Goal: Transaction & Acquisition: Purchase product/service

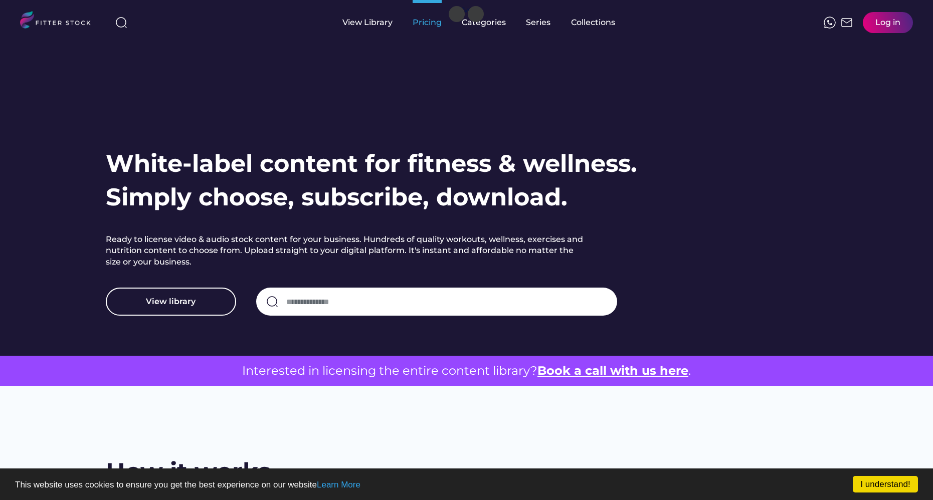
click at [423, 24] on div "Pricing" at bounding box center [427, 22] width 29 height 11
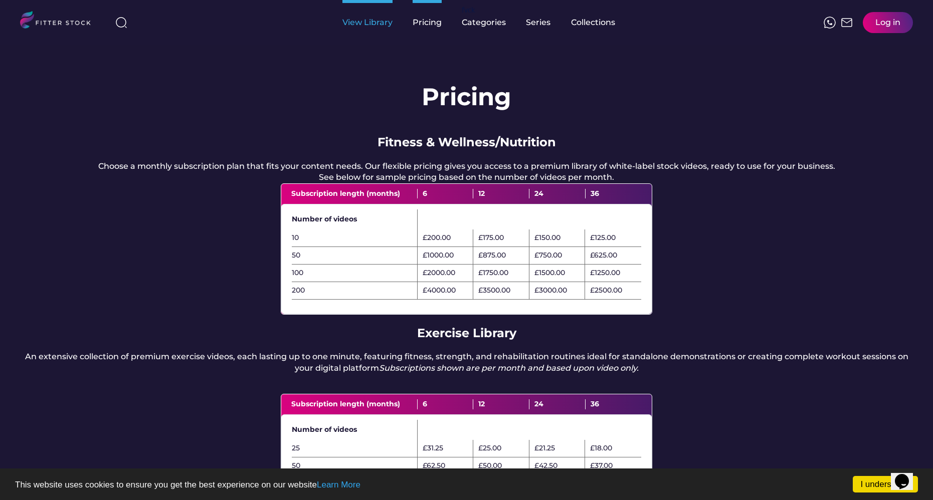
click at [372, 24] on div "View Library" at bounding box center [367, 22] width 50 height 11
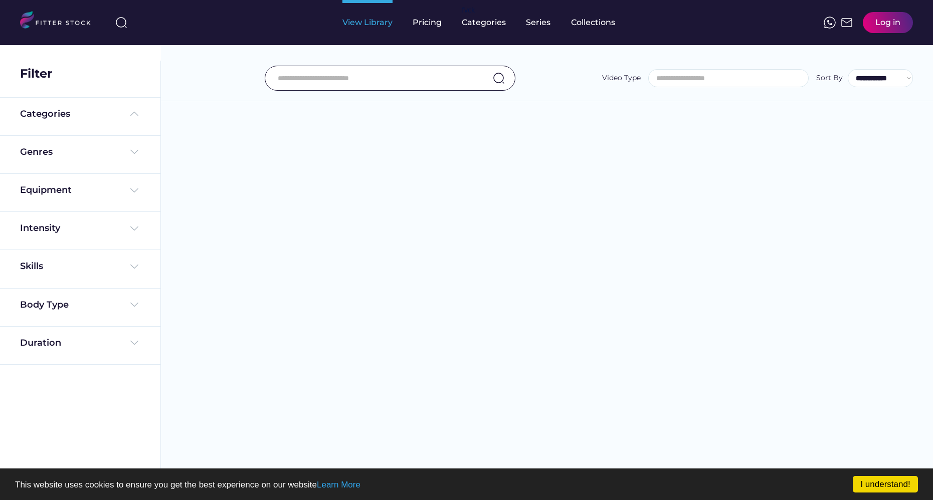
select select
select select "**********"
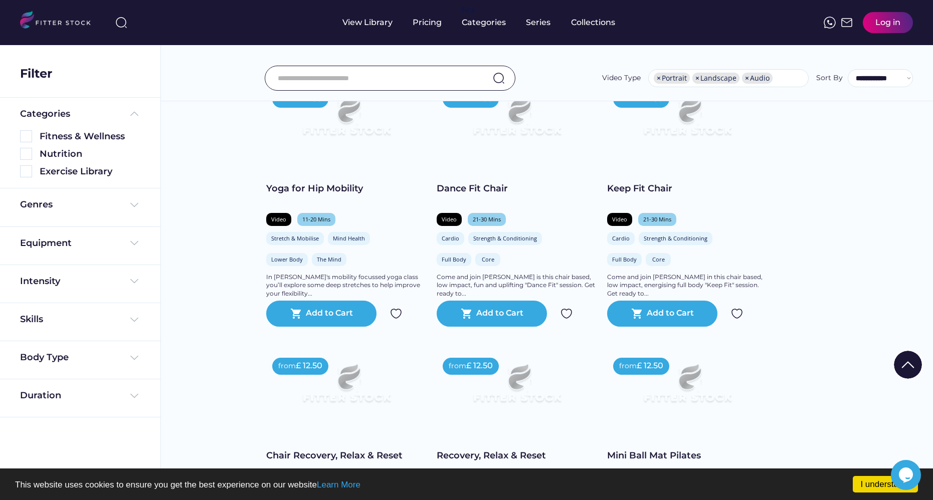
scroll to position [603, 0]
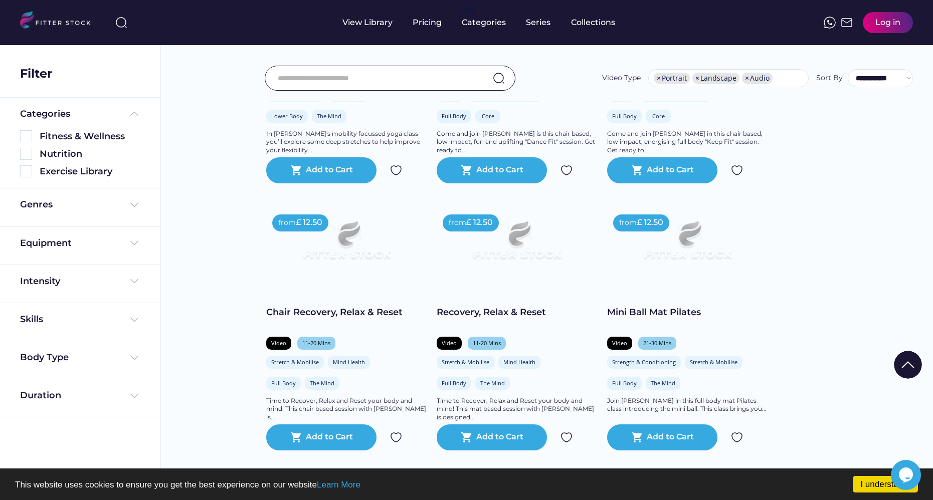
click at [379, 78] on input "input" at bounding box center [378, 78] width 200 height 21
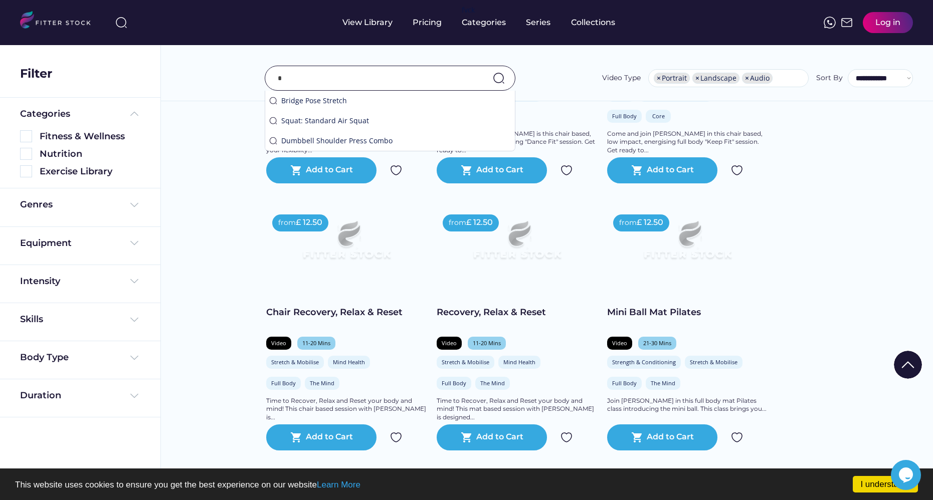
scroll to position [623, 0]
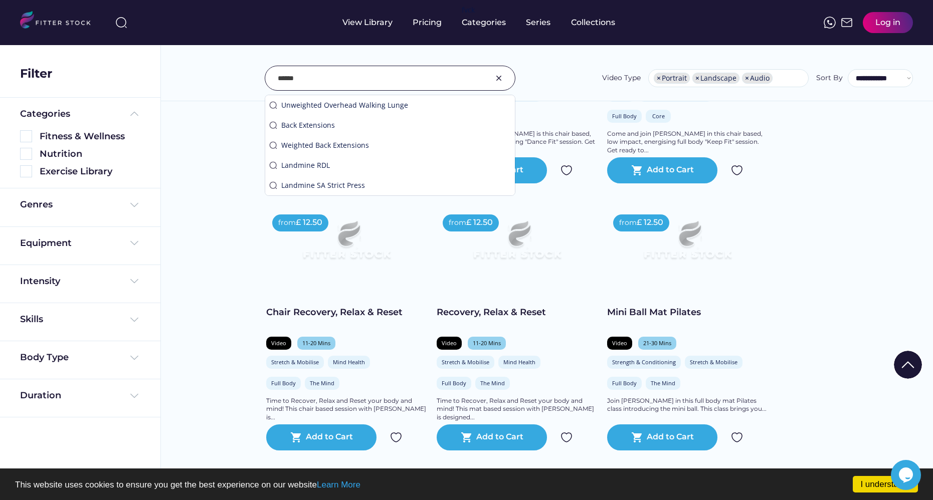
type input "******"
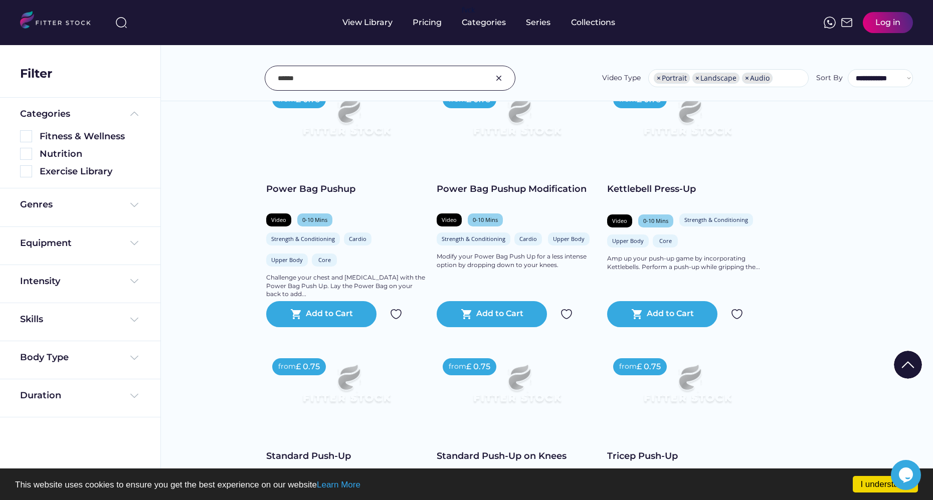
scroll to position [1116, 0]
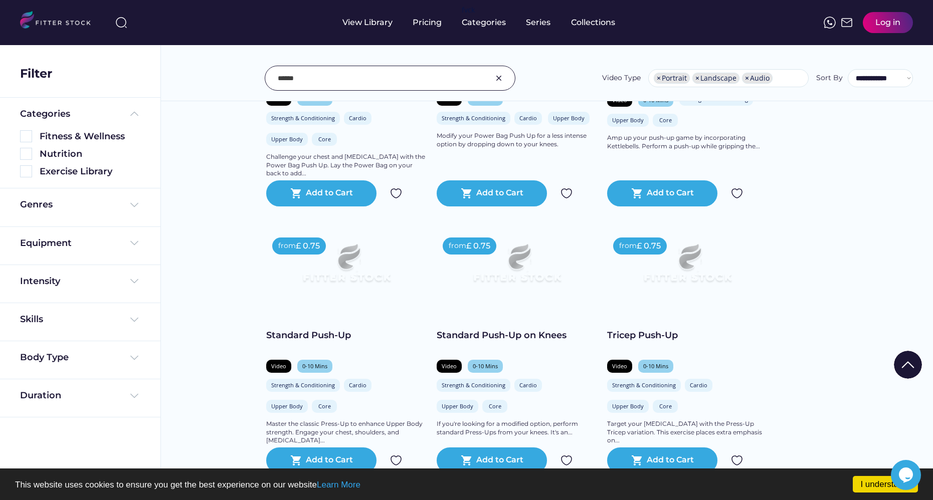
click at [407, 276] on img at bounding box center [346, 268] width 128 height 72
click at [410, 245] on img at bounding box center [346, 268] width 128 height 72
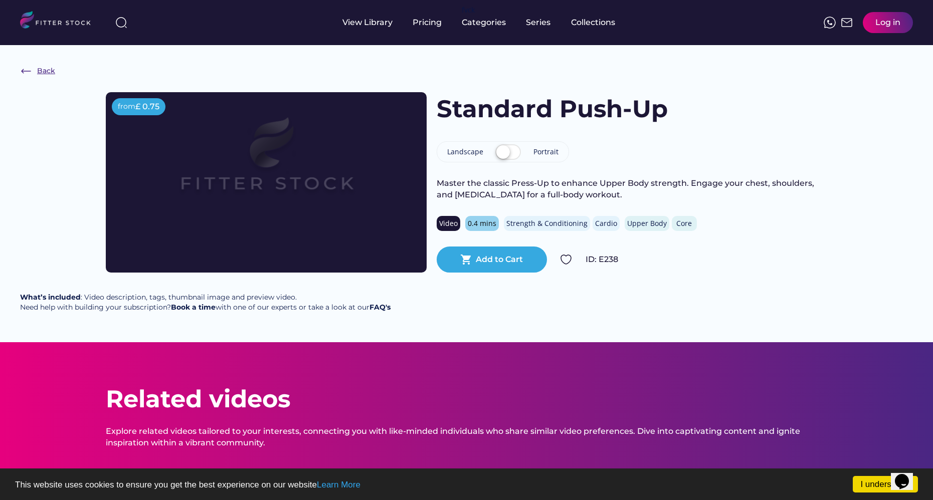
click at [48, 67] on div "Back" at bounding box center [46, 71] width 18 height 10
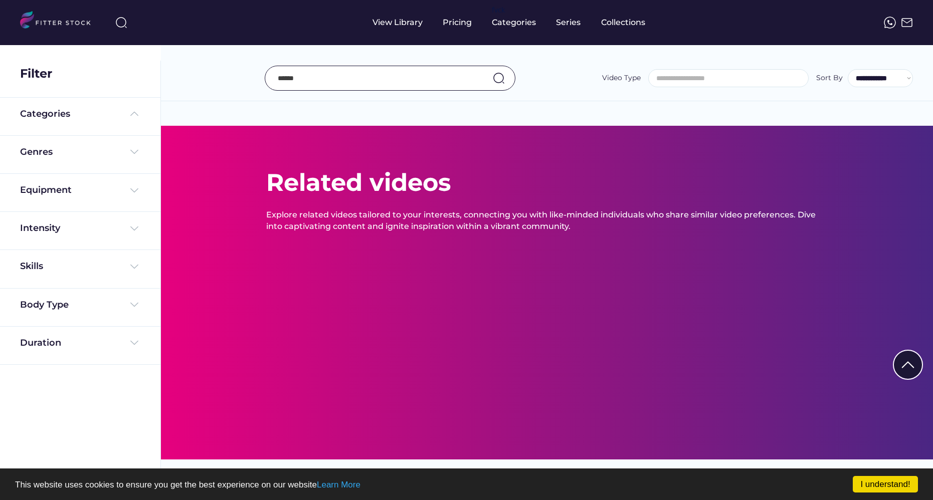
select select "**********"
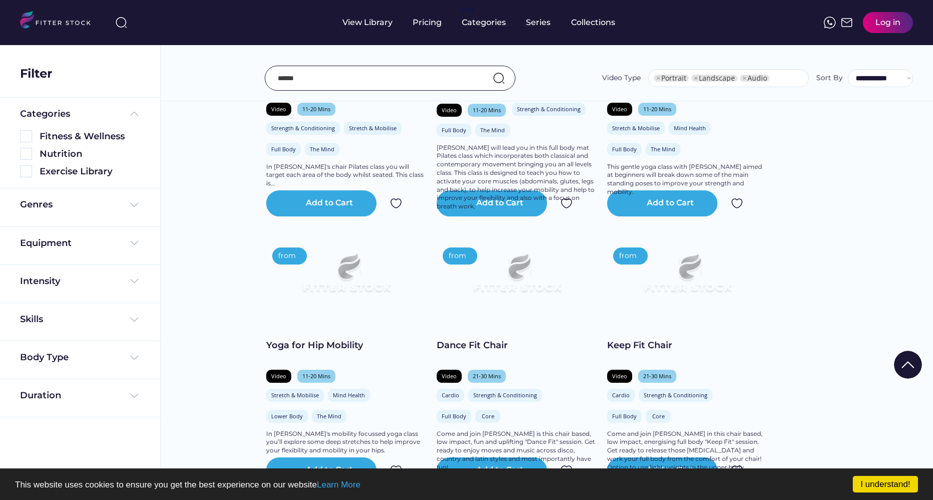
select select "**********"
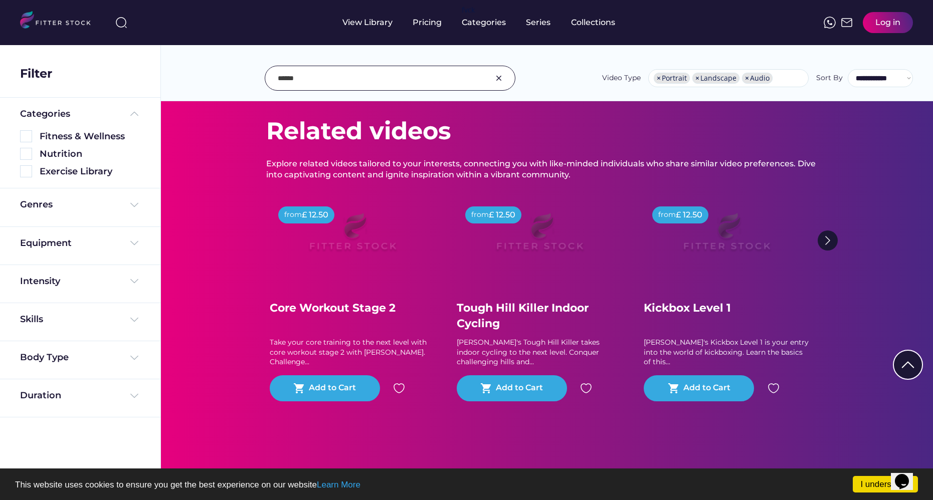
scroll to position [2085, 0]
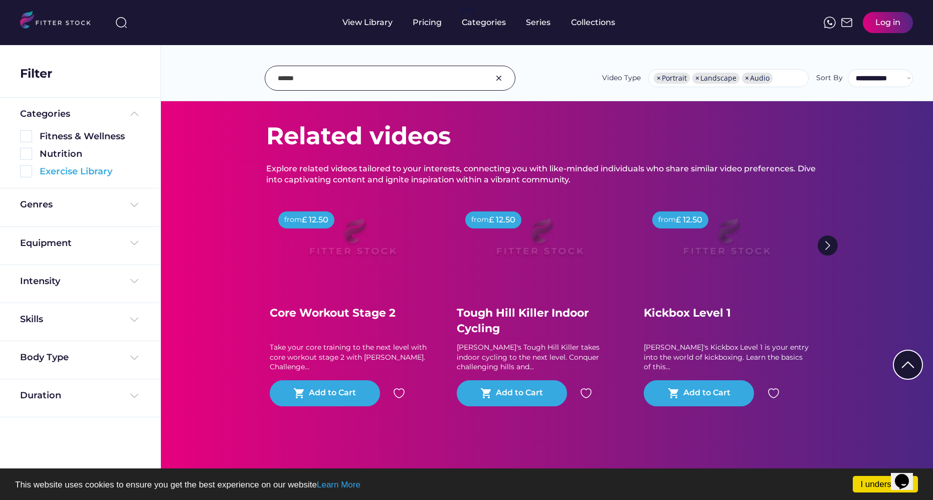
click at [60, 177] on div "Exercise Library" at bounding box center [90, 171] width 101 height 13
click at [28, 173] on img at bounding box center [26, 171] width 12 height 12
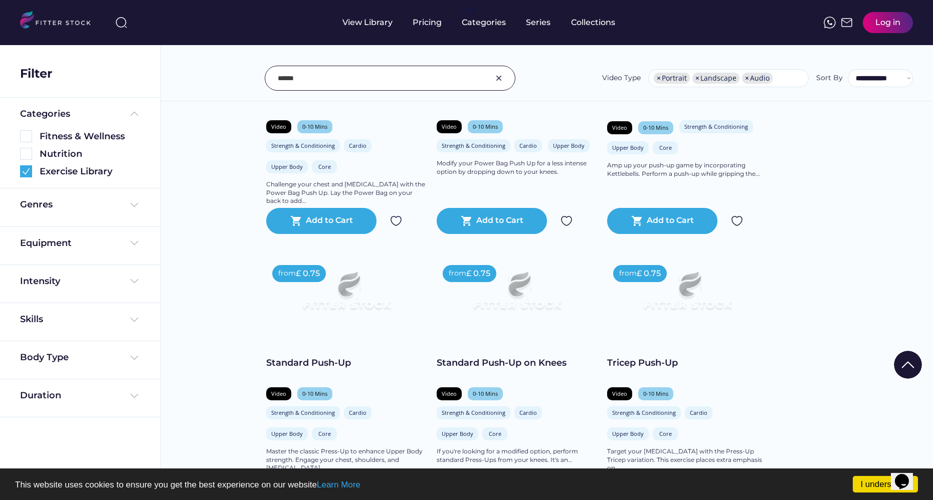
scroll to position [1089, 0]
click at [591, 22] on div "Collections" at bounding box center [593, 22] width 44 height 11
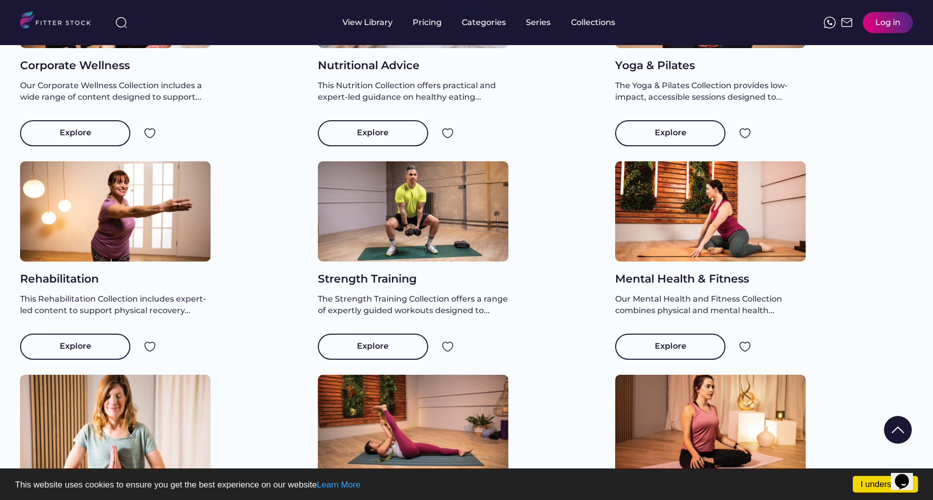
scroll to position [302, 0]
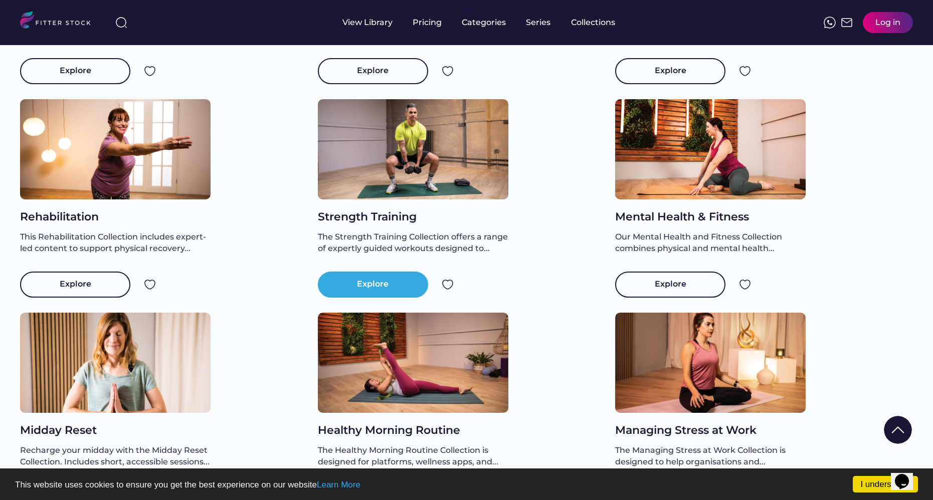
click at [393, 298] on div "Explore" at bounding box center [373, 285] width 110 height 26
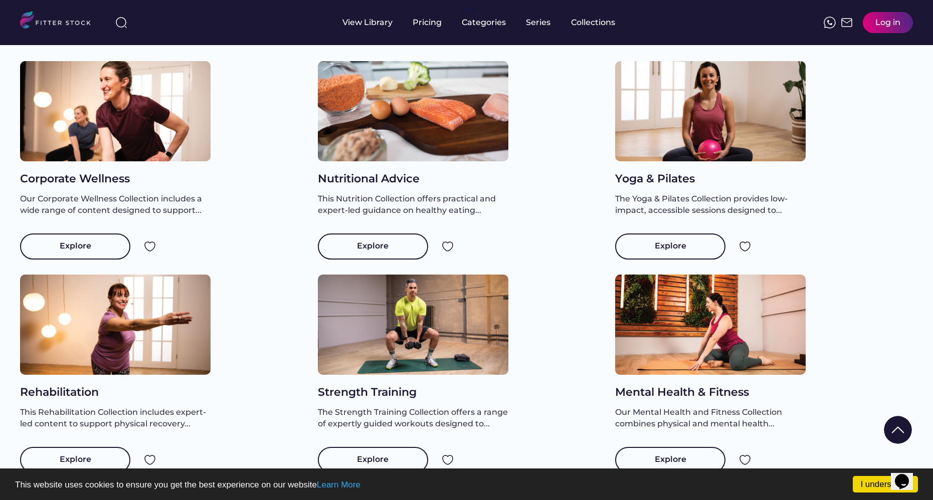
scroll to position [20, 0]
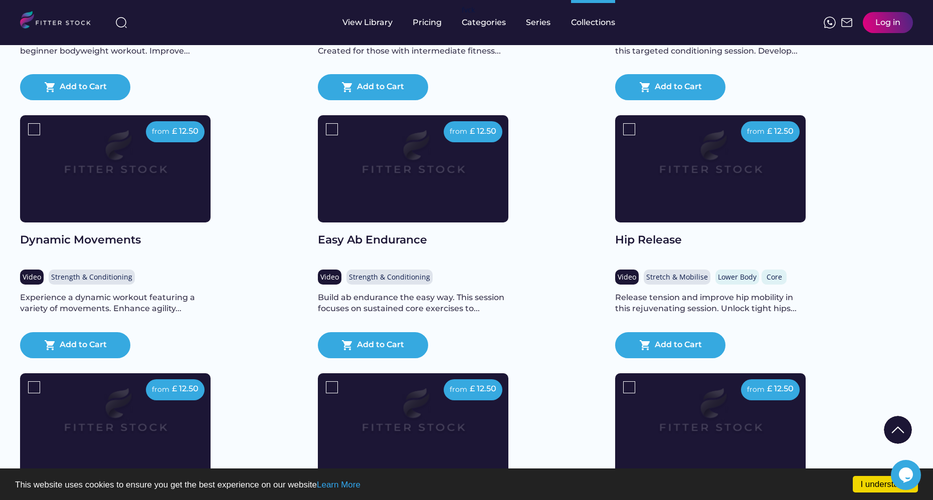
scroll to position [5593, 0]
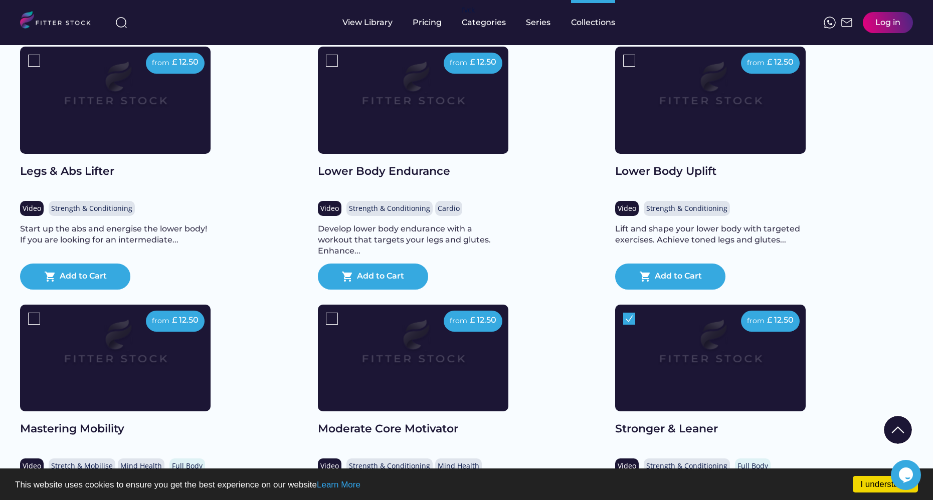
click at [633, 325] on img at bounding box center [629, 319] width 12 height 12
click at [658, 346] on img at bounding box center [710, 348] width 152 height 86
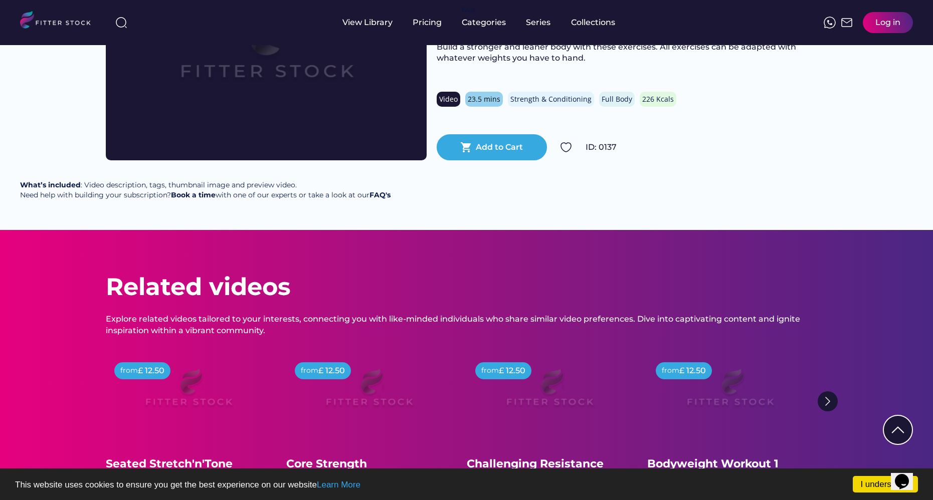
scroll to position [110, 0]
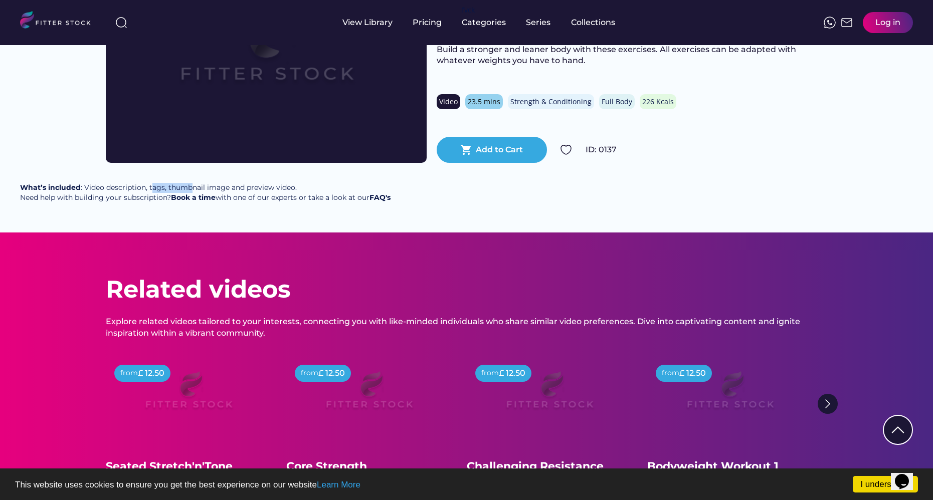
drag, startPoint x: 150, startPoint y: 192, endPoint x: 234, endPoint y: 189, distance: 83.8
click at [194, 192] on div "What’s included : Video description, tags, thumbnail image and preview video. N…" at bounding box center [205, 193] width 371 height 20
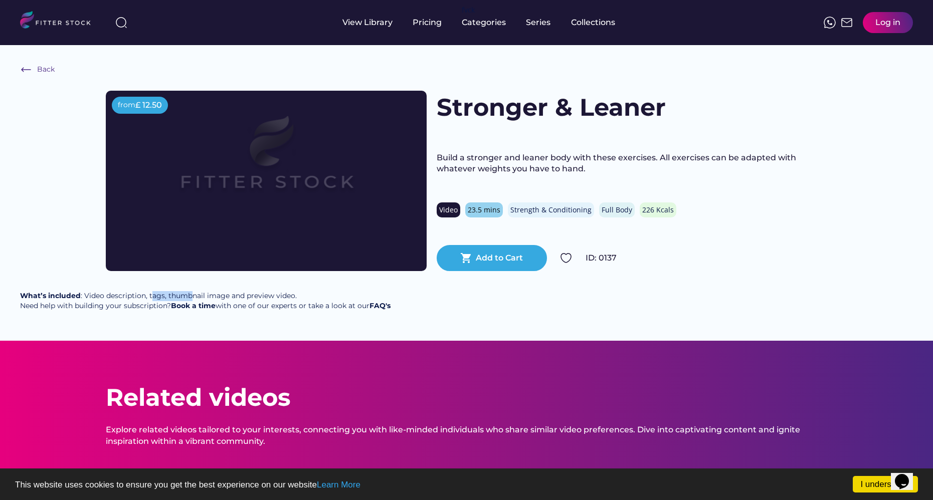
scroll to position [0, 0]
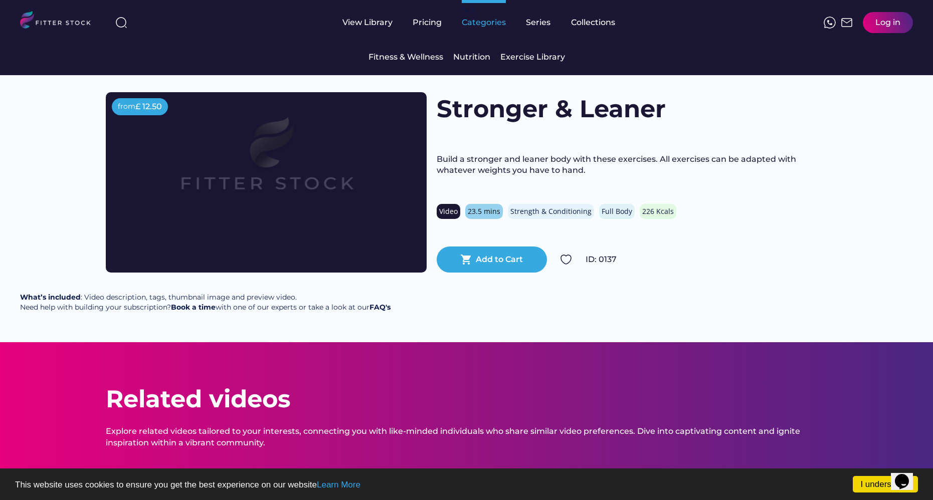
click at [481, 21] on div "Categories" at bounding box center [484, 22] width 44 height 11
click at [534, 56] on div "Exercise Library" at bounding box center [532, 57] width 65 height 11
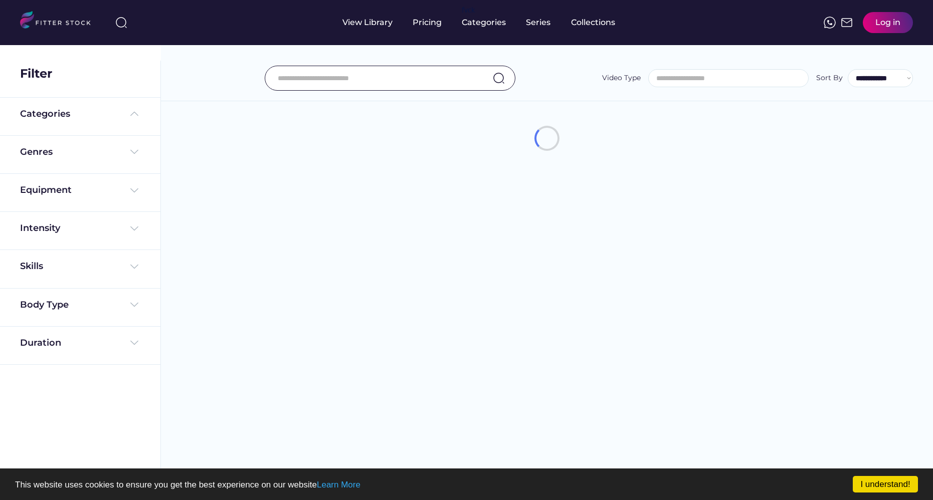
select select
select select "**********"
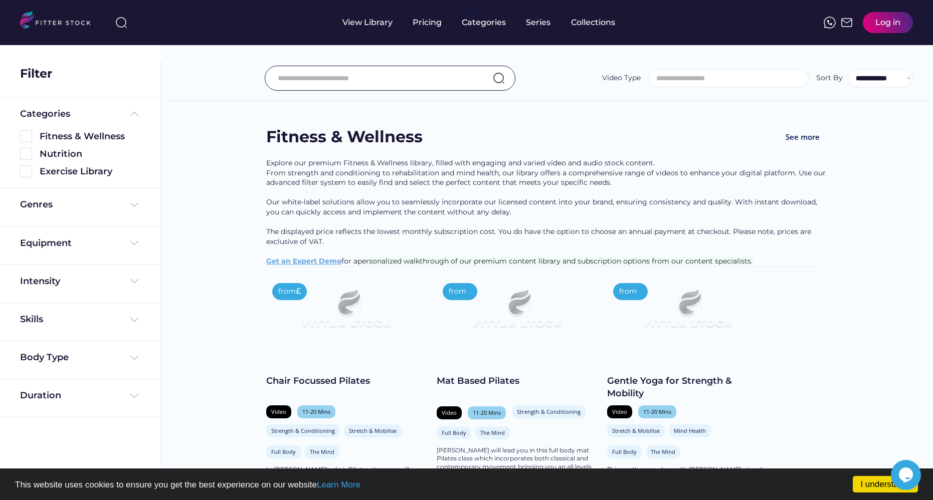
select select "**********"
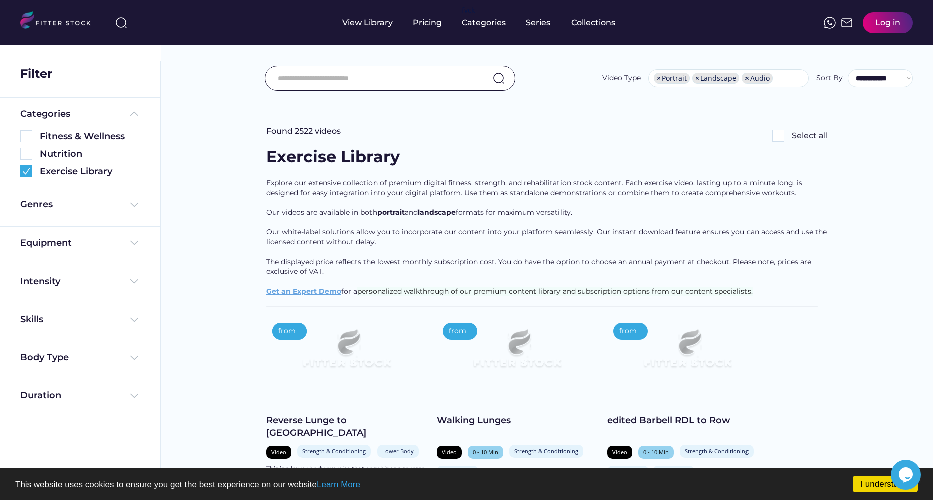
scroll to position [17, 0]
click at [108, 251] on div "Equipment" at bounding box center [80, 246] width 120 height 18
click at [130, 240] on img at bounding box center [134, 243] width 12 height 12
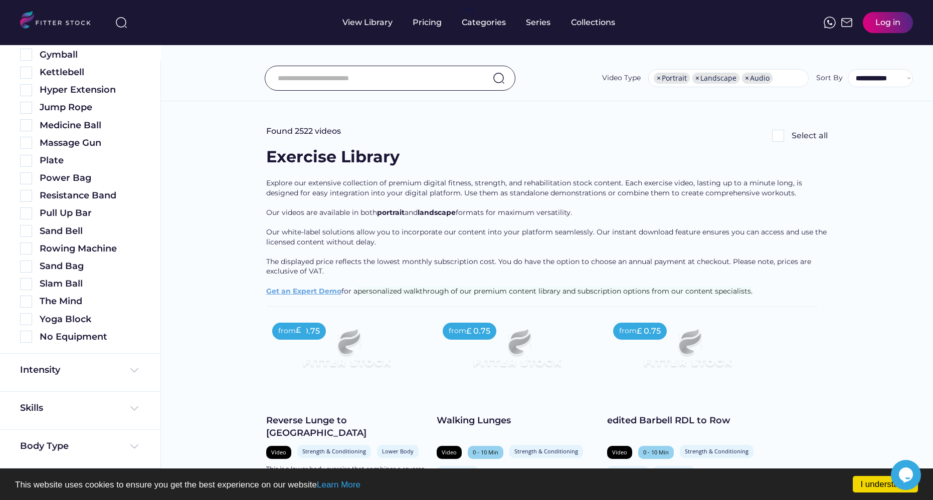
scroll to position [412, 0]
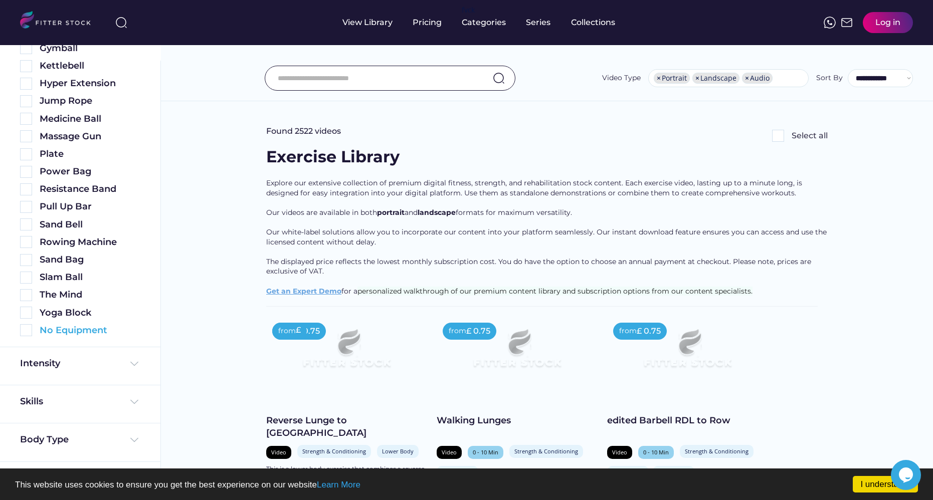
click at [27, 331] on img at bounding box center [26, 330] width 12 height 12
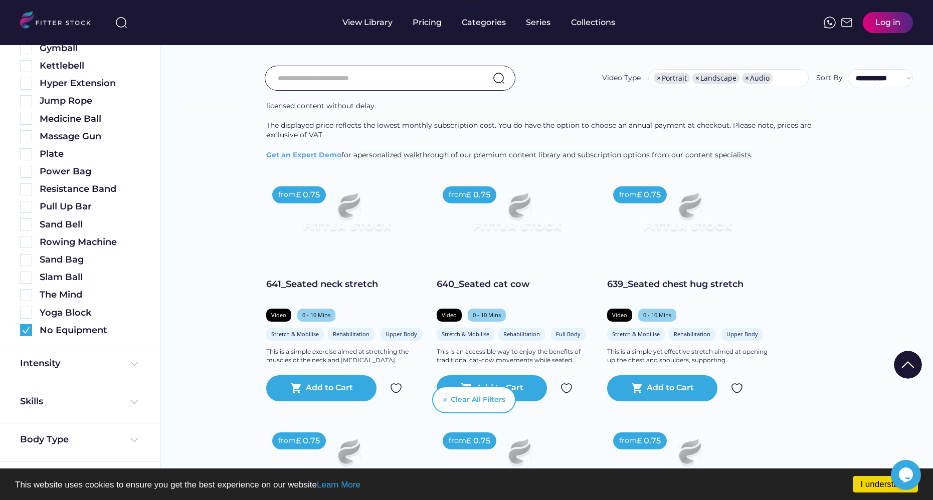
scroll to position [139, 0]
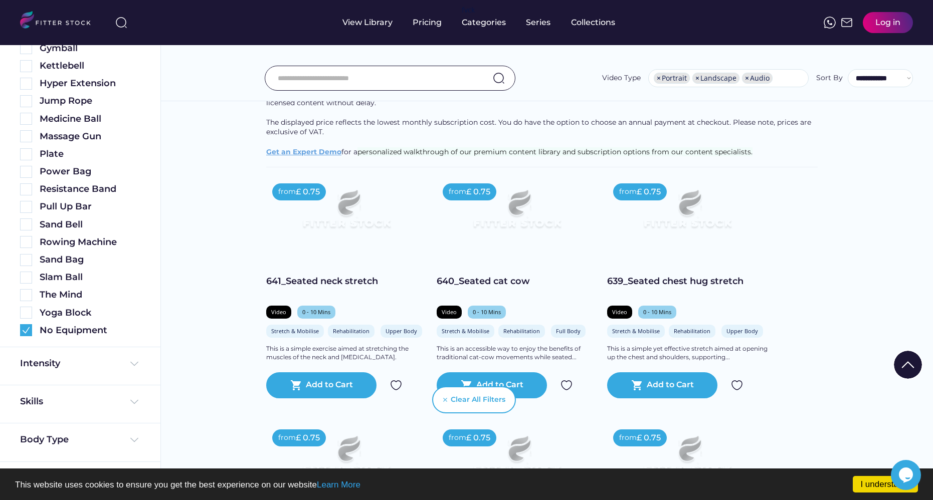
click at [325, 149] on u "Get an Expert Demo" at bounding box center [303, 151] width 75 height 9
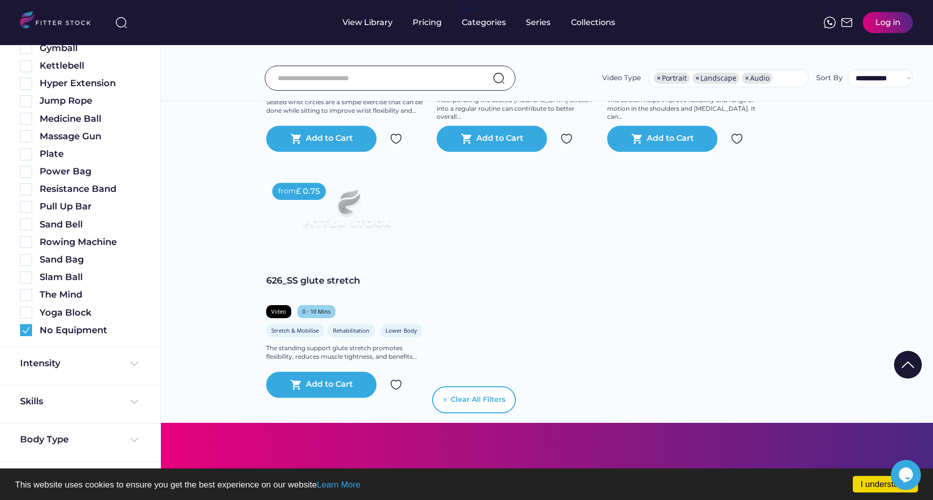
scroll to position [882, 0]
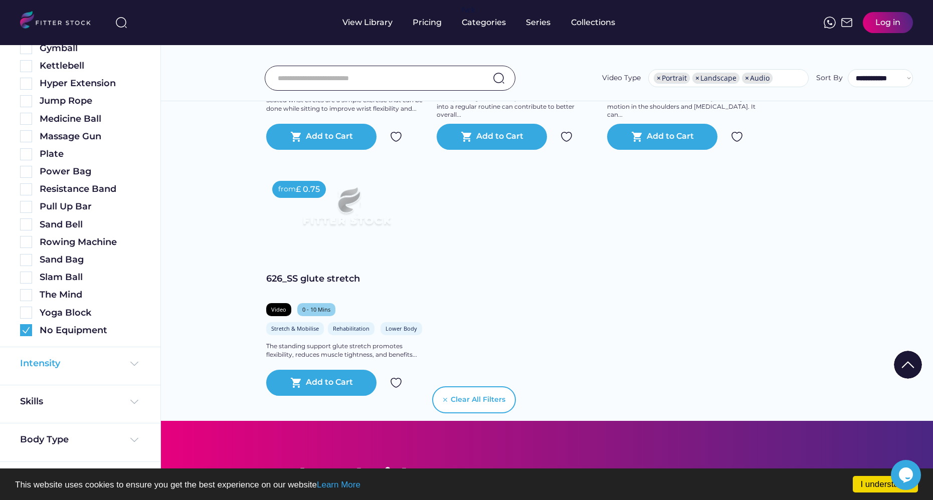
click at [79, 366] on div "Intensity" at bounding box center [80, 364] width 120 height 13
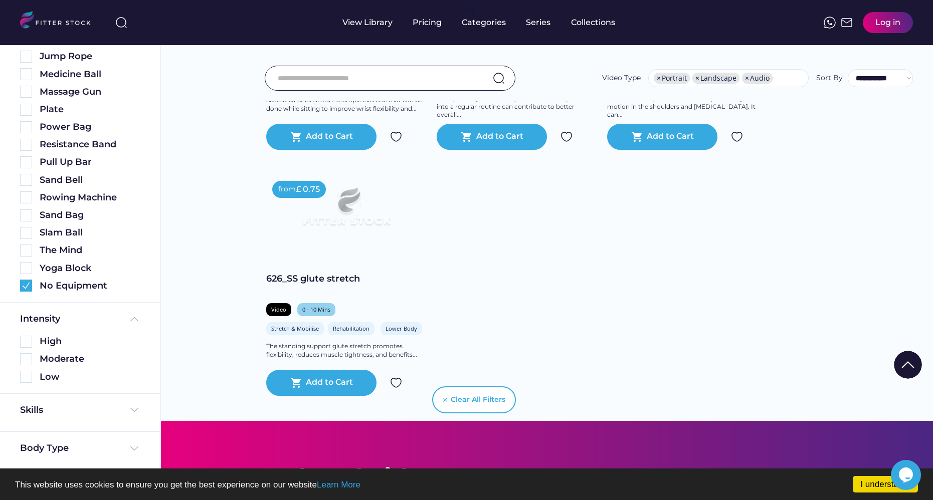
scroll to position [518, 0]
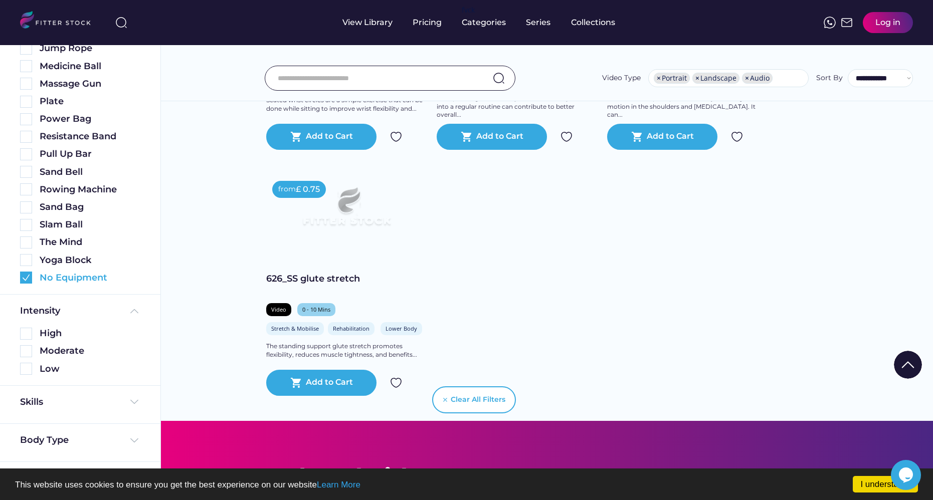
click at [27, 279] on img at bounding box center [26, 278] width 12 height 12
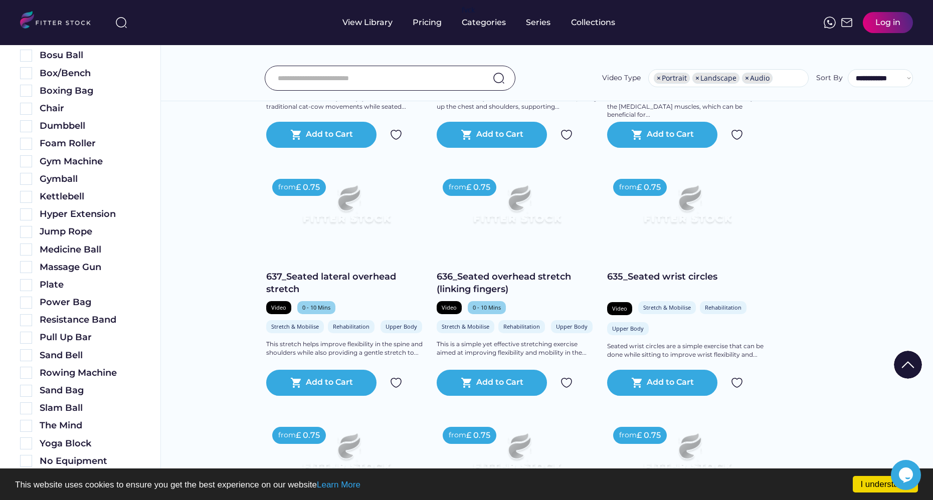
scroll to position [277, 0]
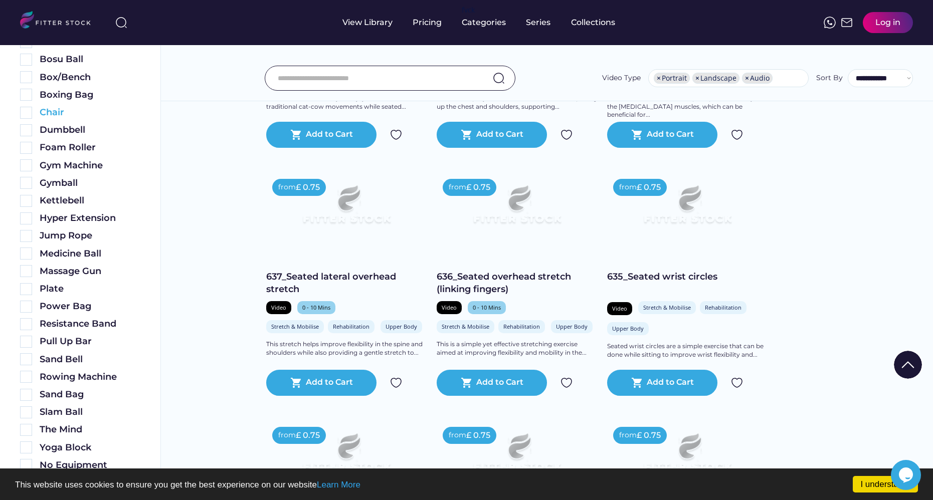
click at [28, 112] on img at bounding box center [26, 113] width 12 height 12
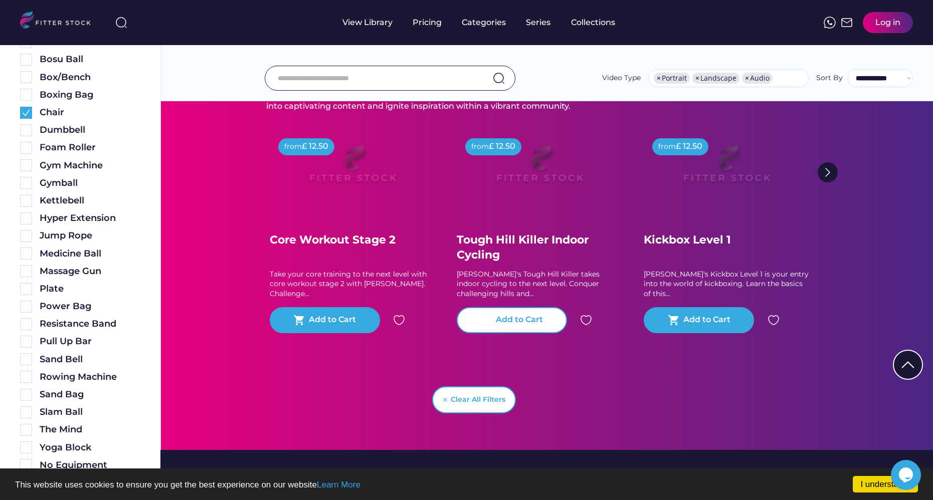
scroll to position [1298, 0]
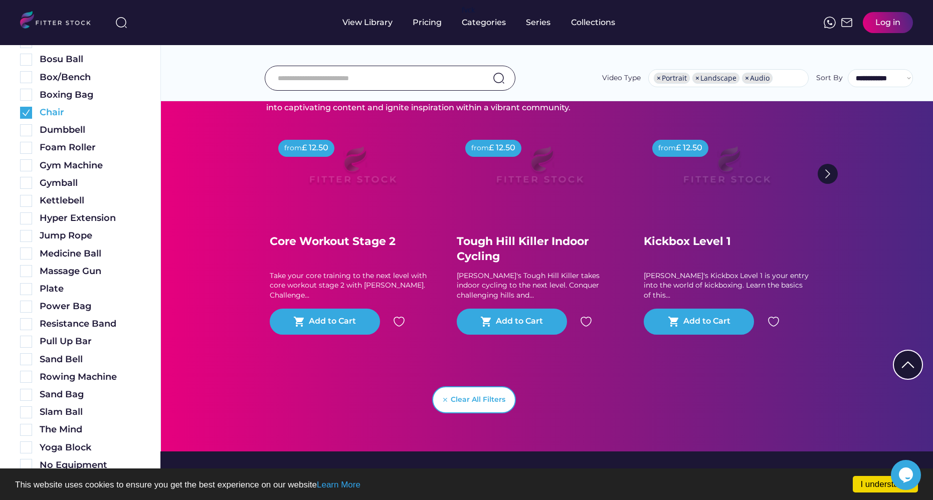
click at [27, 113] on img at bounding box center [26, 113] width 12 height 12
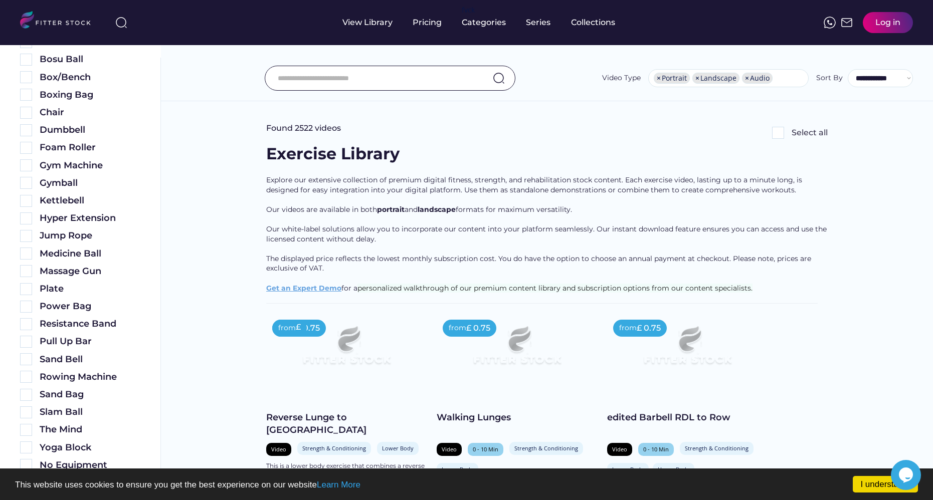
scroll to position [0, 0]
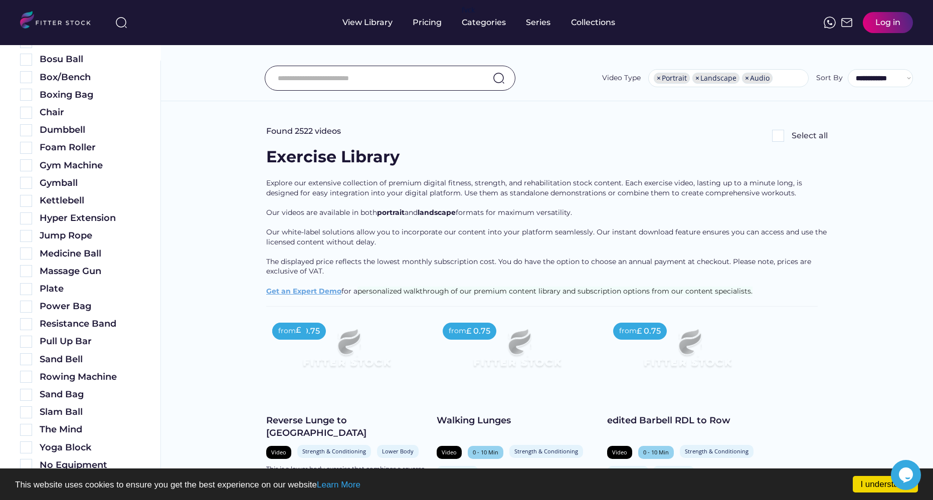
click at [415, 22] on div "Pricing" at bounding box center [427, 22] width 29 height 11
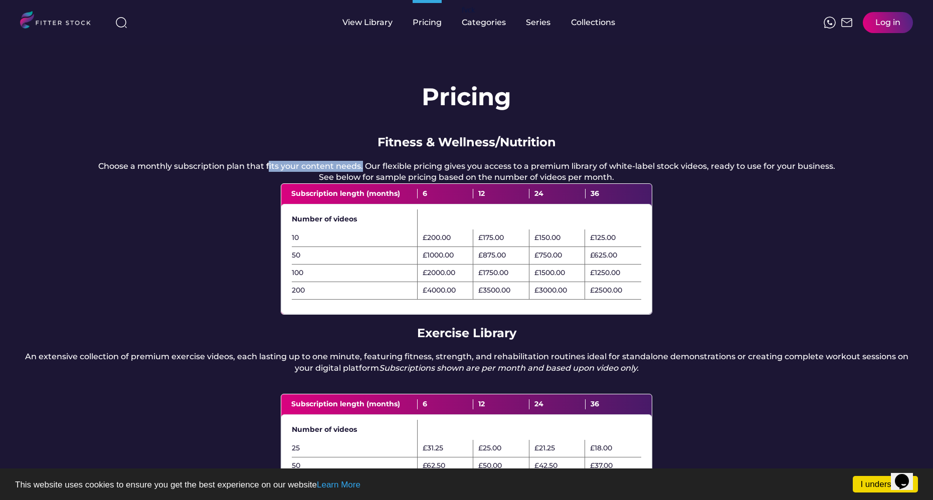
drag, startPoint x: 270, startPoint y: 167, endPoint x: 383, endPoint y: 164, distance: 113.4
click at [366, 164] on div "Choose a monthly subscription plan that fits your content needs. Our flexible p…" at bounding box center [466, 172] width 737 height 23
click at [402, 164] on div "Choose a monthly subscription plan that fits your content needs. Our flexible p…" at bounding box center [466, 172] width 737 height 23
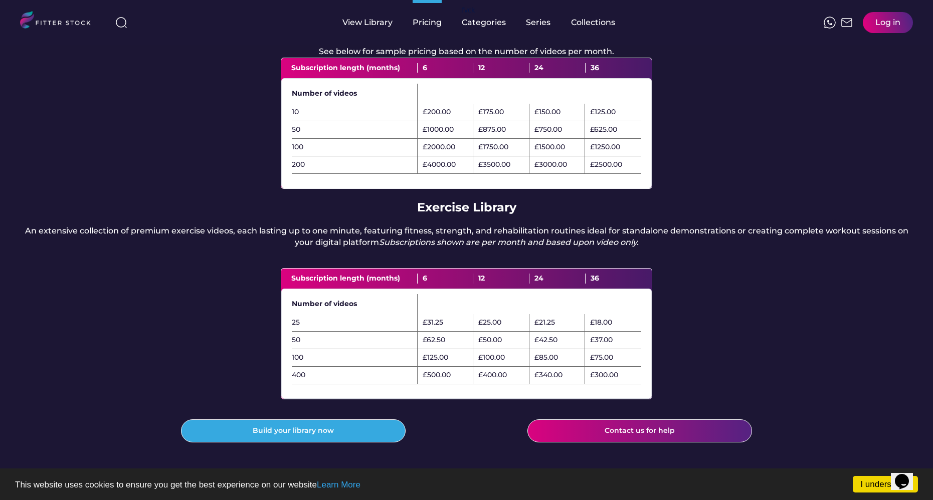
scroll to position [131, 0]
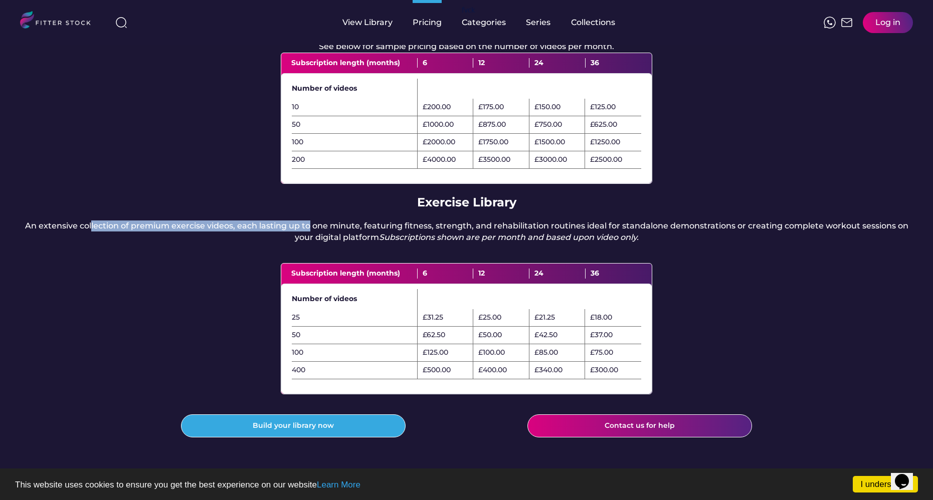
drag, startPoint x: 128, startPoint y: 241, endPoint x: 313, endPoint y: 241, distance: 184.5
click at [313, 241] on div "An extensive collection of premium exercise videos, each lasting up to one minu…" at bounding box center [466, 232] width 893 height 23
click at [333, 240] on div "An extensive collection of premium exercise videos, each lasting up to one minu…" at bounding box center [466, 232] width 893 height 23
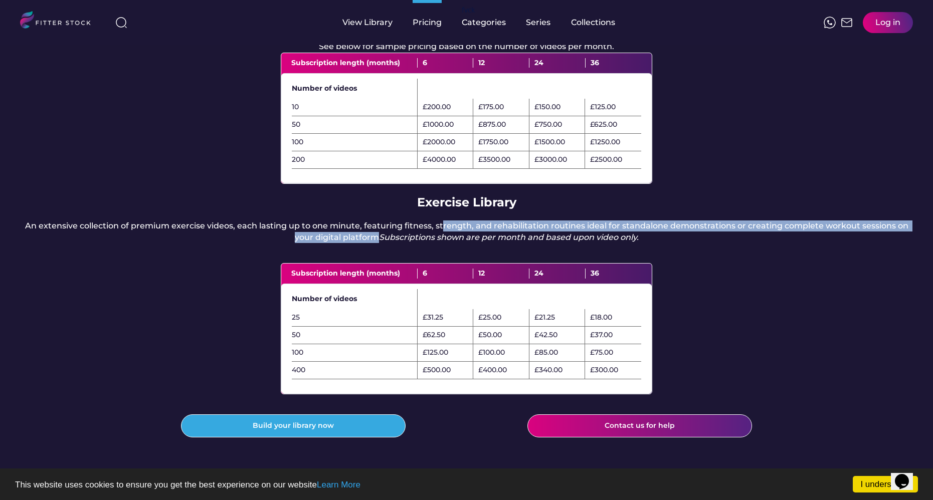
drag, startPoint x: 447, startPoint y: 240, endPoint x: 761, endPoint y: 247, distance: 314.0
click at [761, 243] on div "An extensive collection of premium exercise videos, each lasting up to one minu…" at bounding box center [466, 232] width 893 height 23
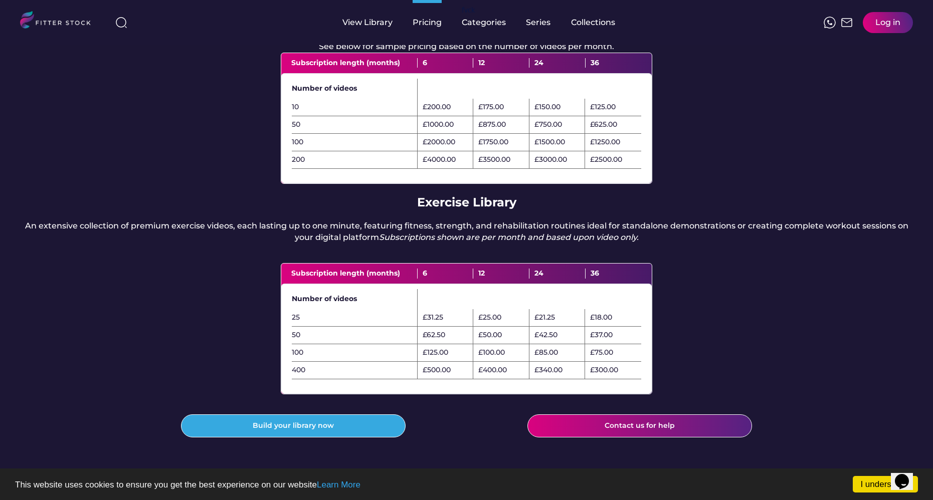
click at [651, 243] on div "An extensive collection of premium exercise videos, each lasting up to one minu…" at bounding box center [466, 232] width 893 height 23
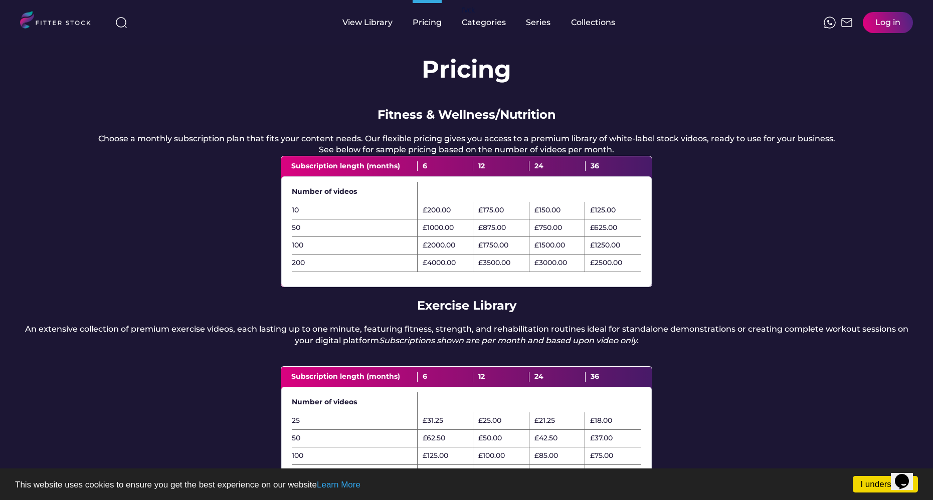
scroll to position [0, 0]
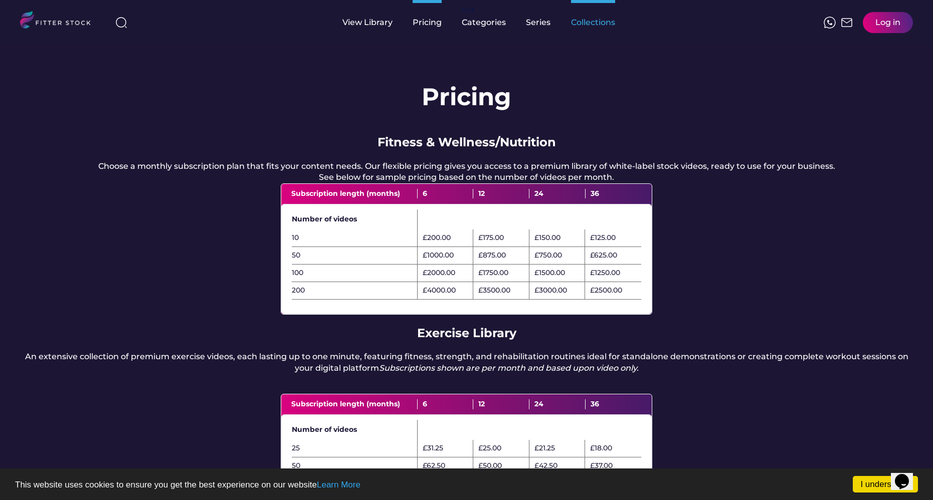
click at [607, 25] on div "Collections" at bounding box center [593, 22] width 44 height 11
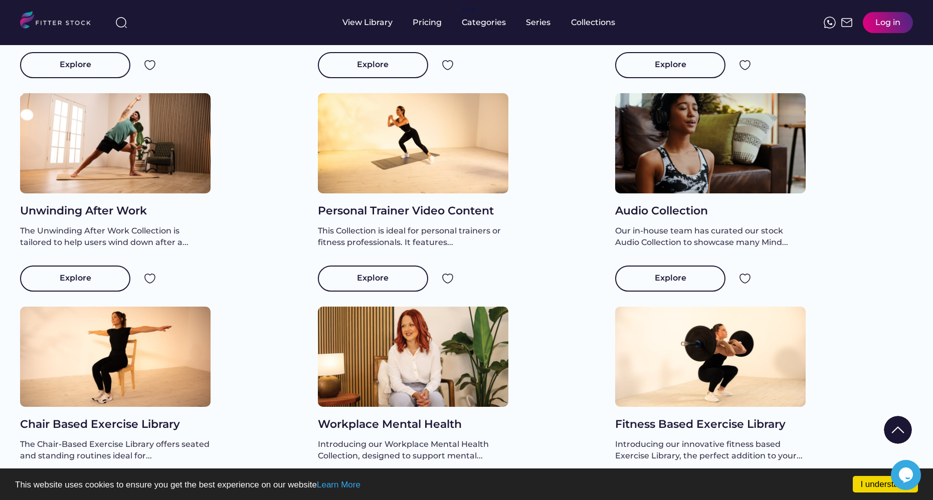
scroll to position [924, 0]
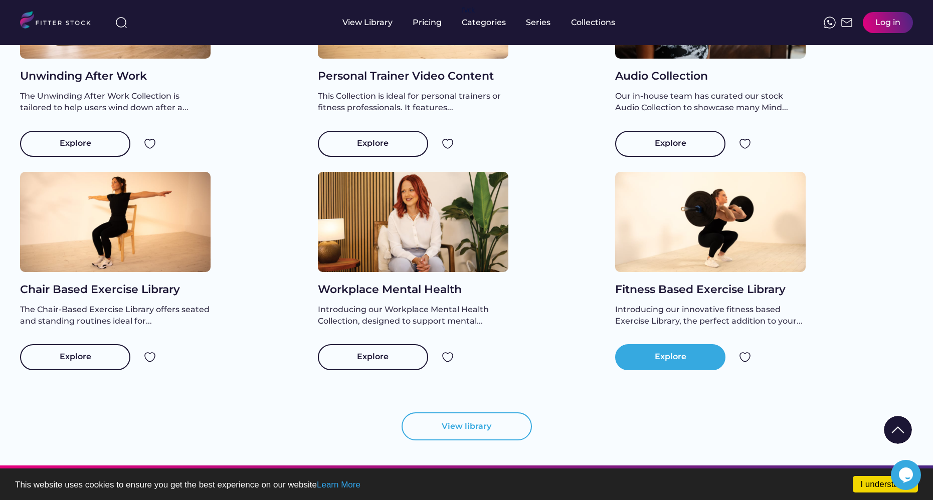
click at [649, 371] on div "Explore" at bounding box center [670, 357] width 110 height 26
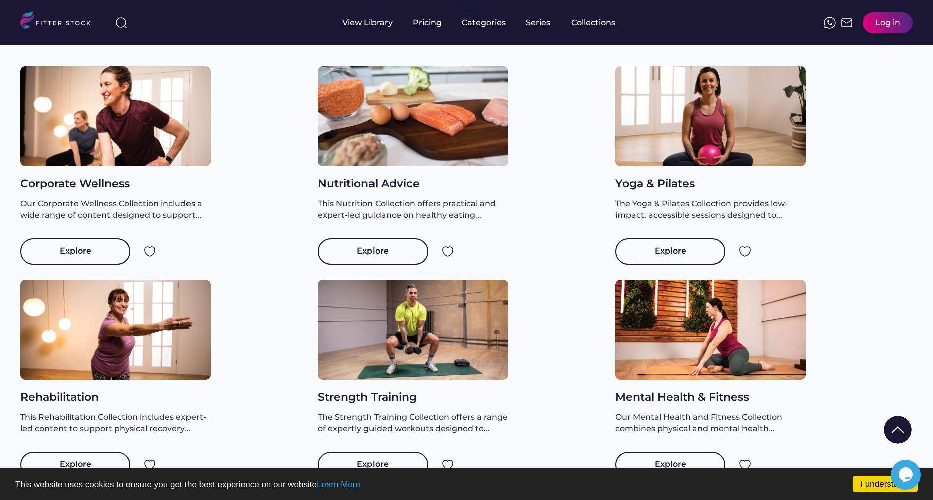
scroll to position [20, 0]
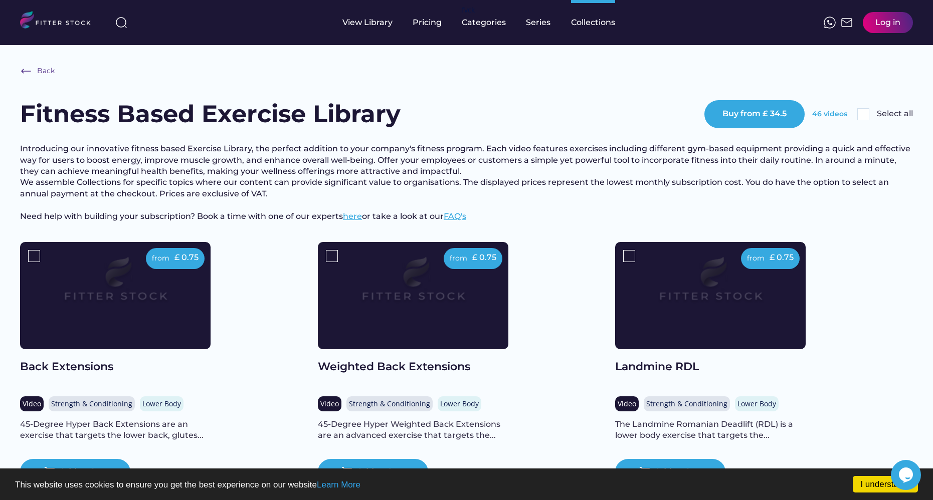
click at [869, 112] on div "46 videos Select all" at bounding box center [862, 114] width 101 height 12
click at [865, 113] on img at bounding box center [863, 114] width 12 height 12
click at [545, 25] on div "Series" at bounding box center [538, 22] width 25 height 11
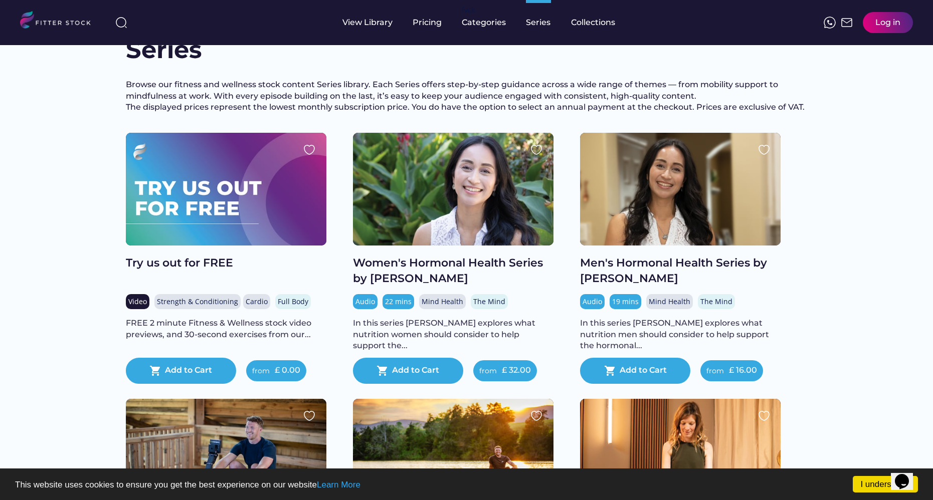
scroll to position [34, 0]
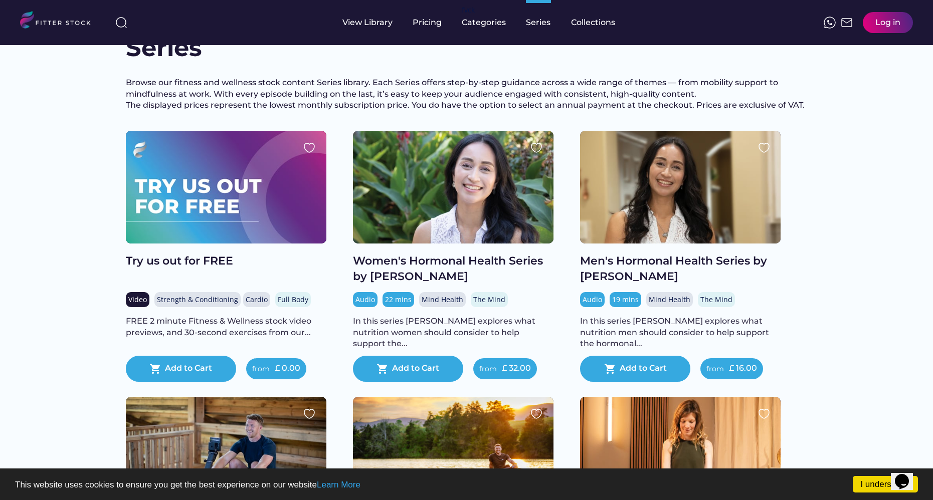
click at [212, 230] on div at bounding box center [226, 187] width 201 height 113
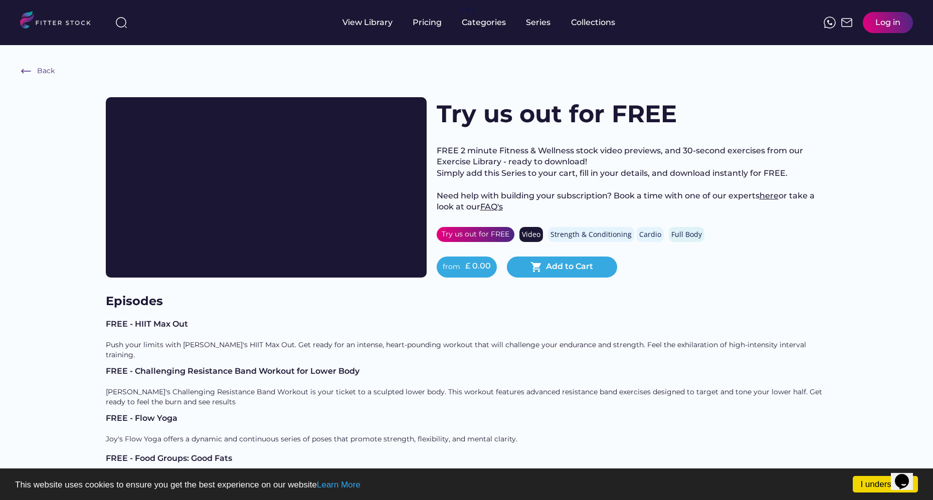
click at [489, 240] on div "Try us out for FREE" at bounding box center [476, 235] width 68 height 10
click at [562, 271] on div "Add to Cart" at bounding box center [569, 267] width 47 height 12
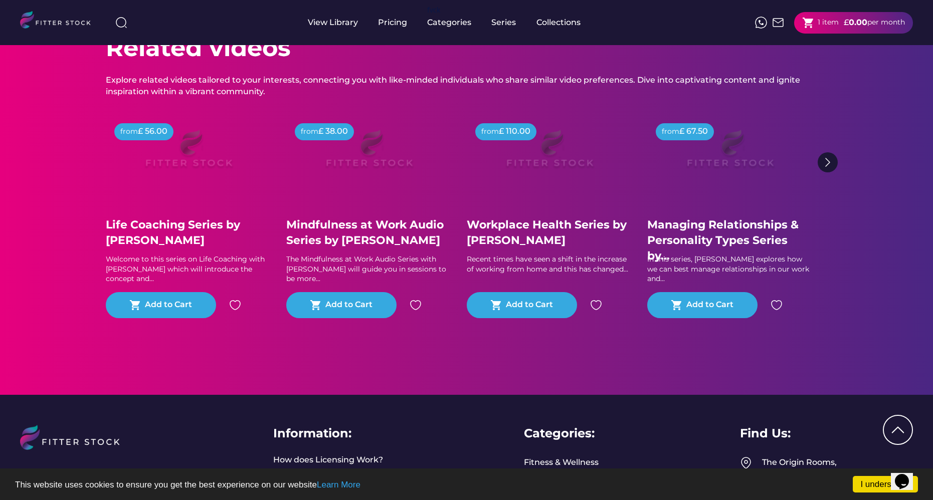
scroll to position [1204, 0]
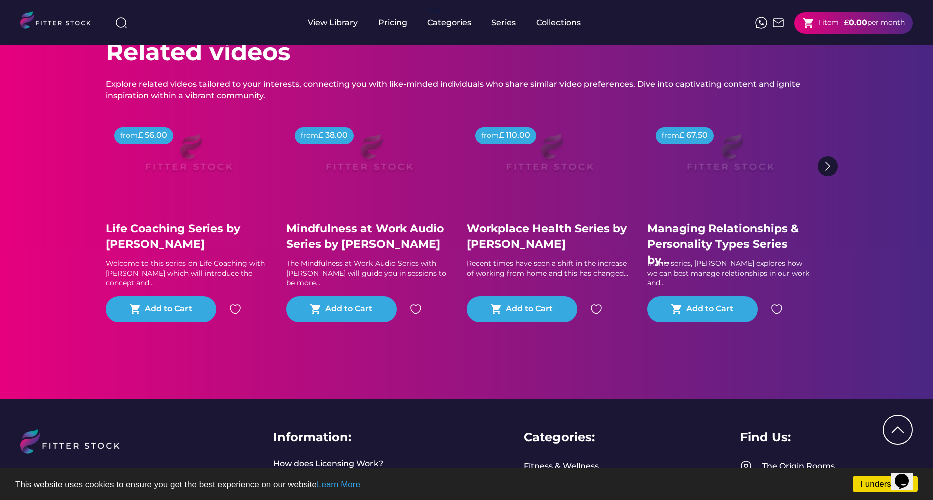
click at [849, 33] on div "shopping_cart 1 item £ 0.00 per month" at bounding box center [853, 23] width 119 height 22
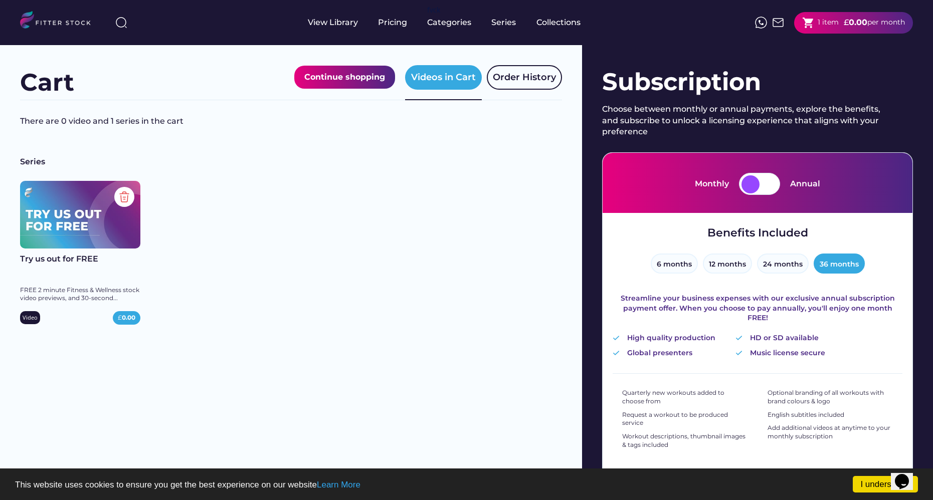
click at [759, 184] on div at bounding box center [751, 184] width 18 height 18
click at [760, 191] on div at bounding box center [759, 184] width 41 height 22
click at [748, 185] on div at bounding box center [751, 184] width 18 height 18
click at [499, 24] on div "Series" at bounding box center [503, 22] width 25 height 11
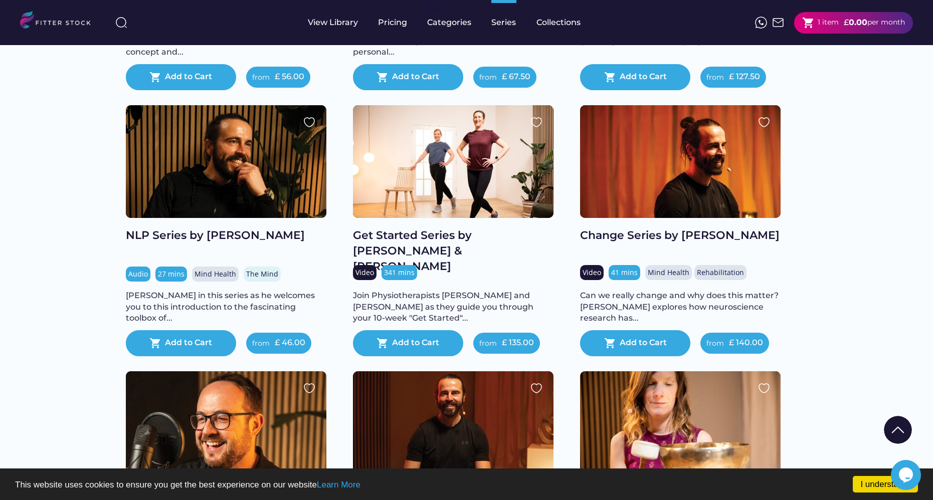
scroll to position [839, 0]
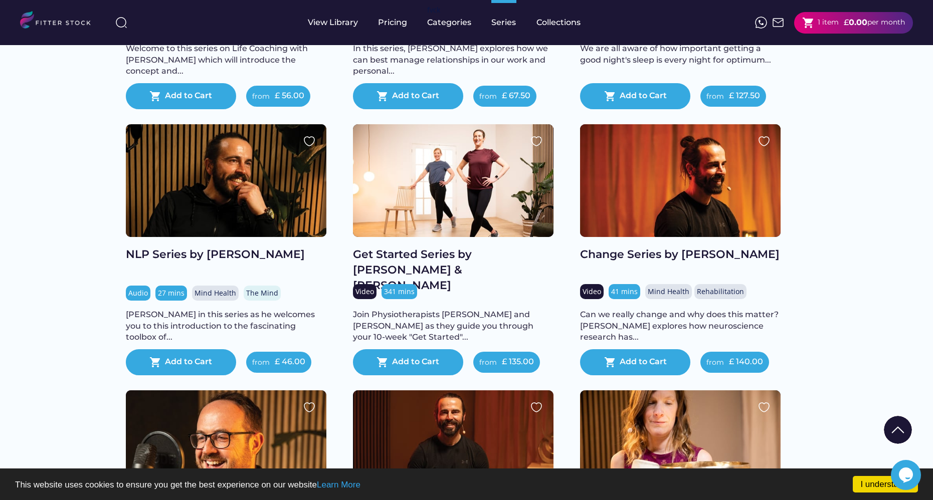
click at [455, 268] on div "Get Started Series by [PERSON_NAME] & [PERSON_NAME]" at bounding box center [453, 270] width 201 height 46
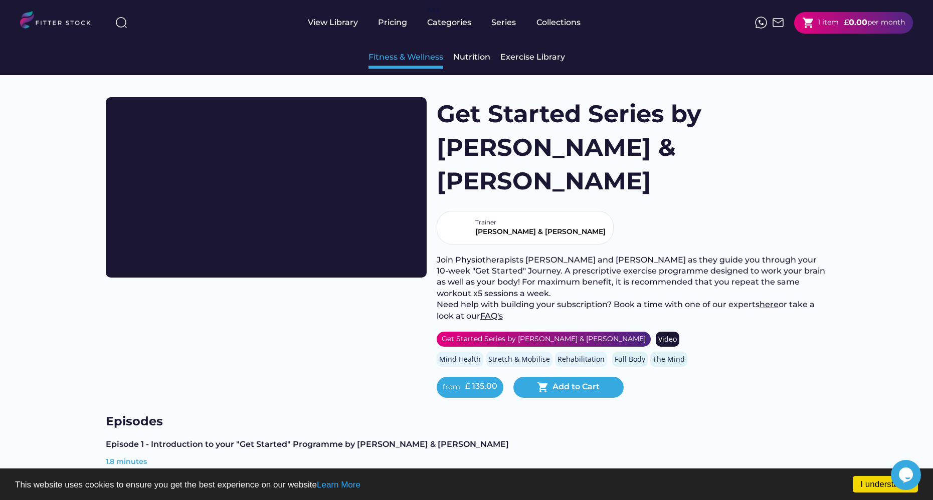
click at [425, 63] on div "Fitness & Wellness" at bounding box center [406, 57] width 75 height 11
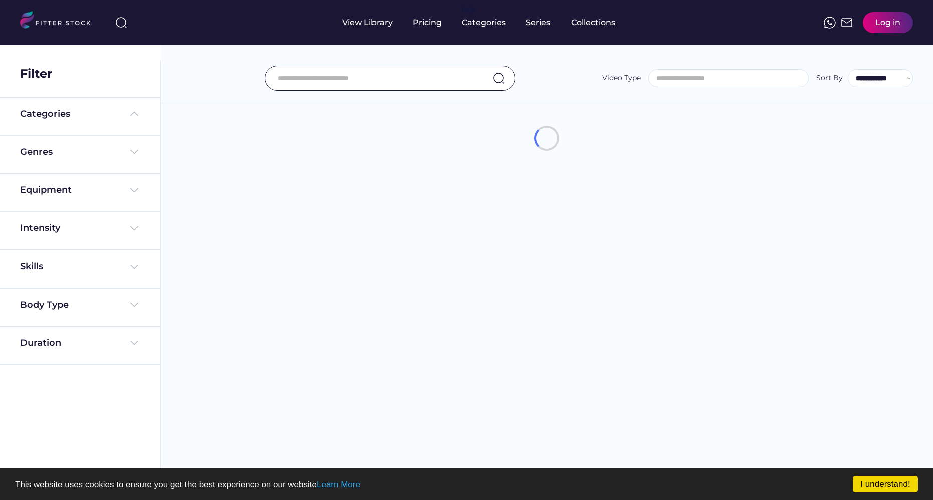
select select
select select "**********"
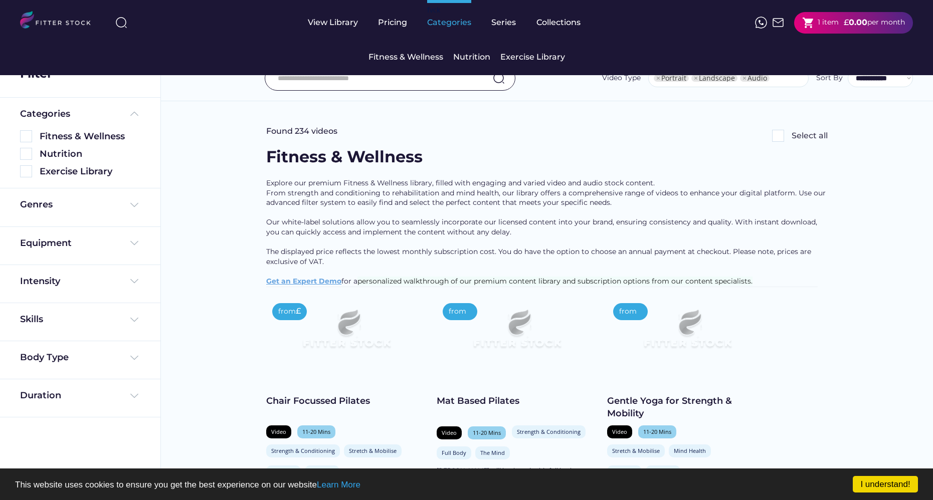
select select "**********"
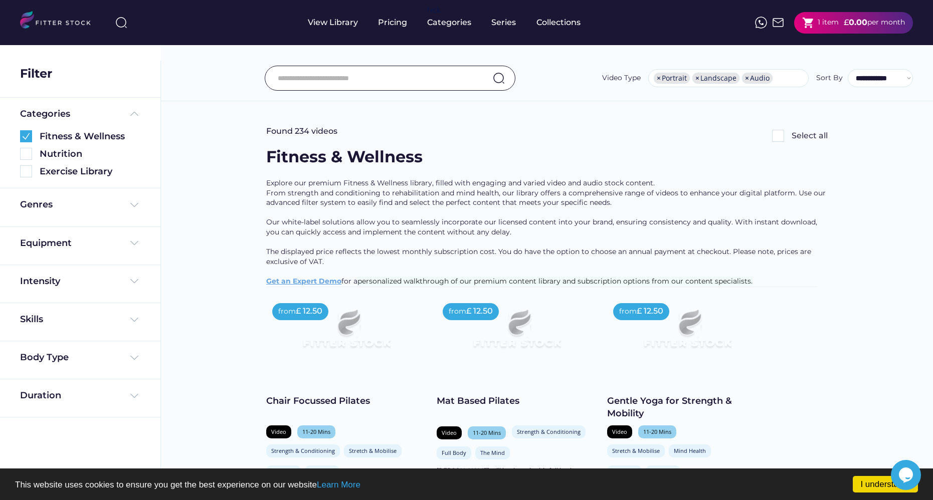
click at [781, 139] on img at bounding box center [778, 136] width 12 height 12
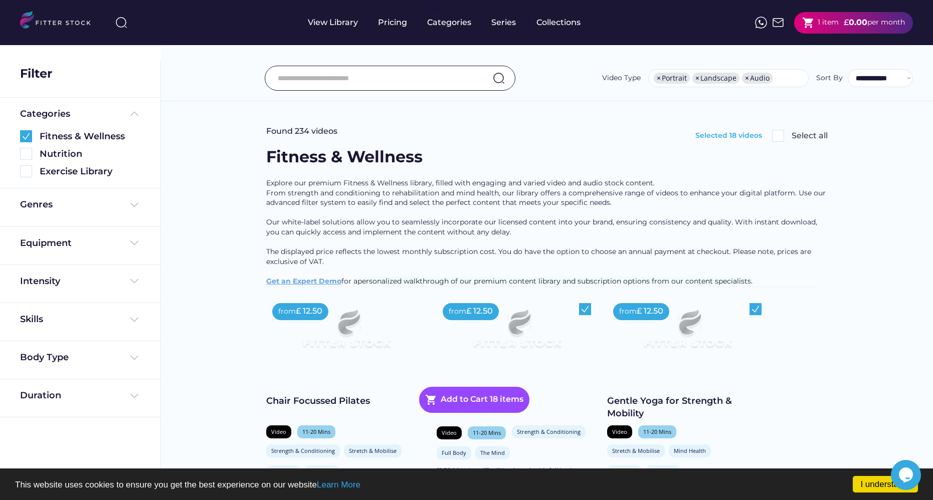
click at [781, 135] on img at bounding box center [778, 136] width 12 height 12
click at [782, 135] on img at bounding box center [778, 136] width 12 height 12
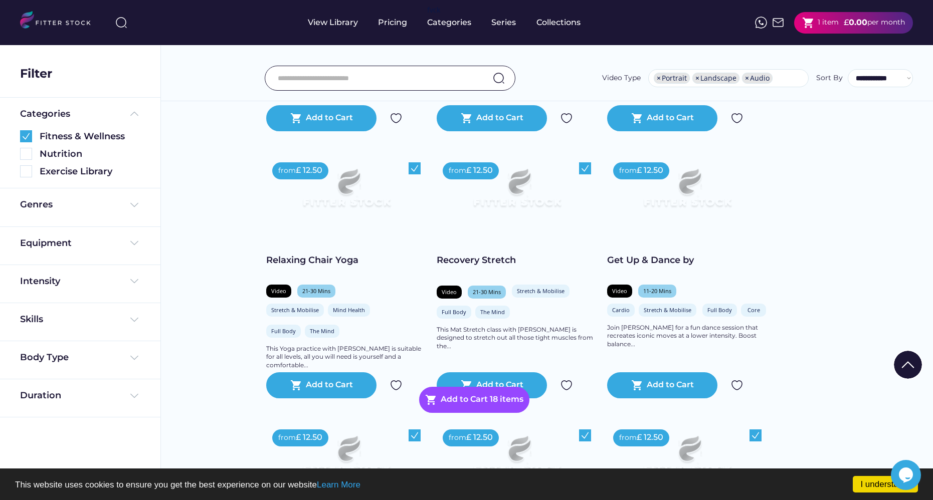
scroll to position [936, 0]
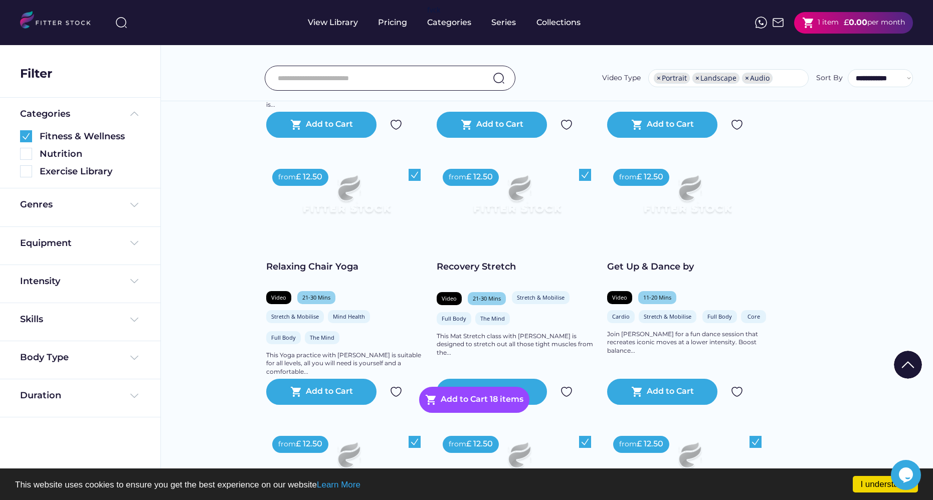
click at [412, 181] on img at bounding box center [415, 175] width 12 height 12
click at [311, 273] on div "Relaxing Chair Yoga" at bounding box center [346, 267] width 160 height 13
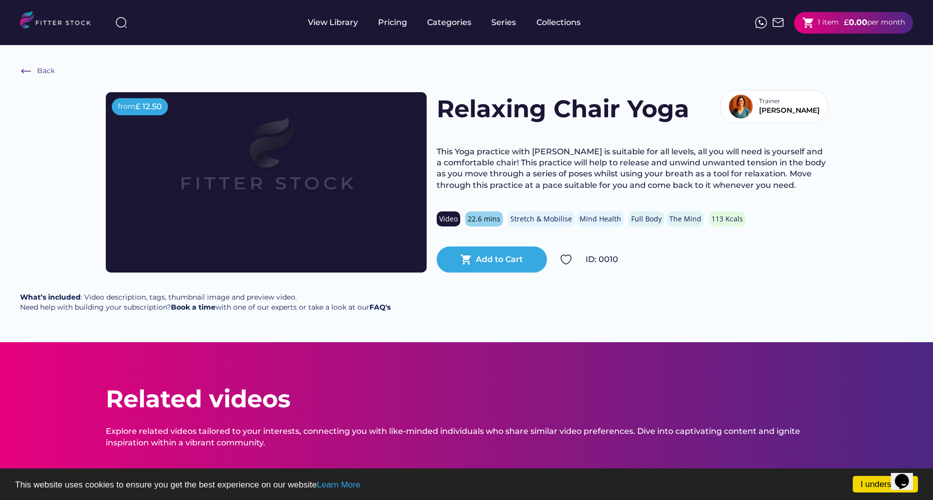
drag, startPoint x: 201, startPoint y: 295, endPoint x: 283, endPoint y: 293, distance: 82.8
click at [283, 293] on div "What’s included : Video description, tags, thumbnail image and preview video. N…" at bounding box center [205, 303] width 371 height 20
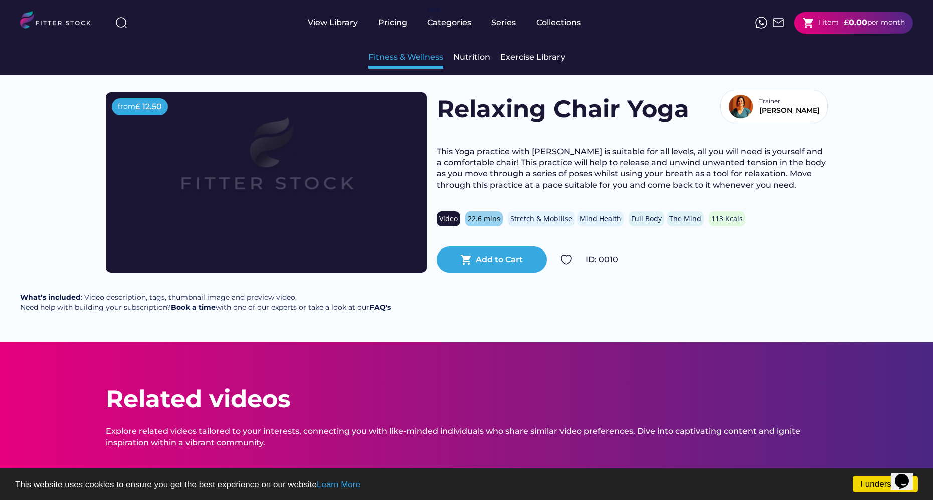
click at [429, 63] on div "Fitness & Wellness" at bounding box center [406, 57] width 75 height 11
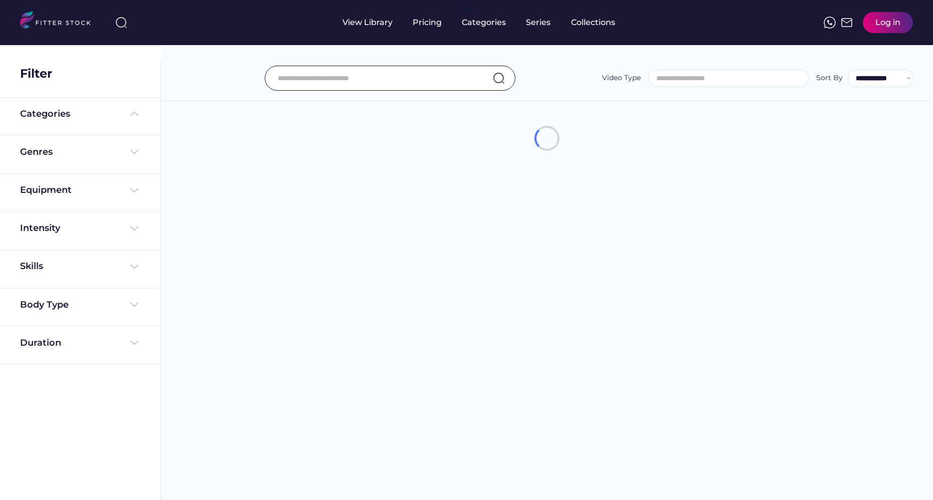
select select
select select "**********"
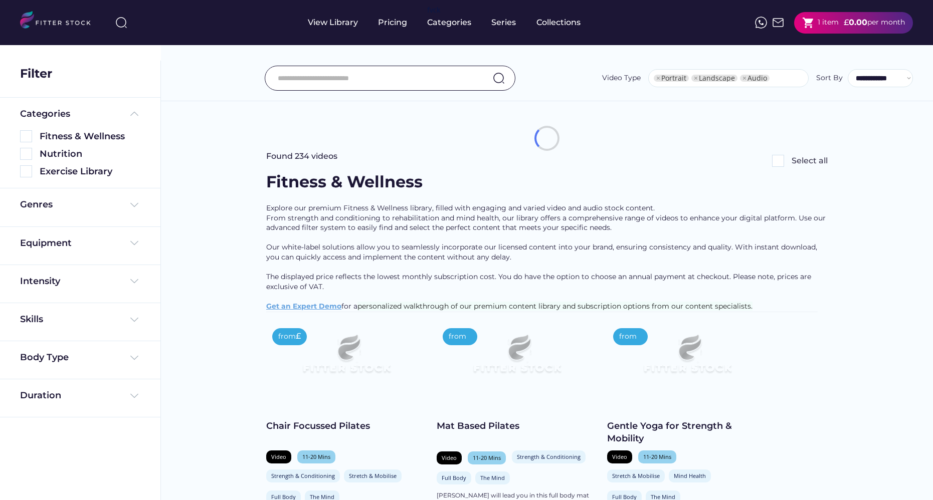
select select "**********"
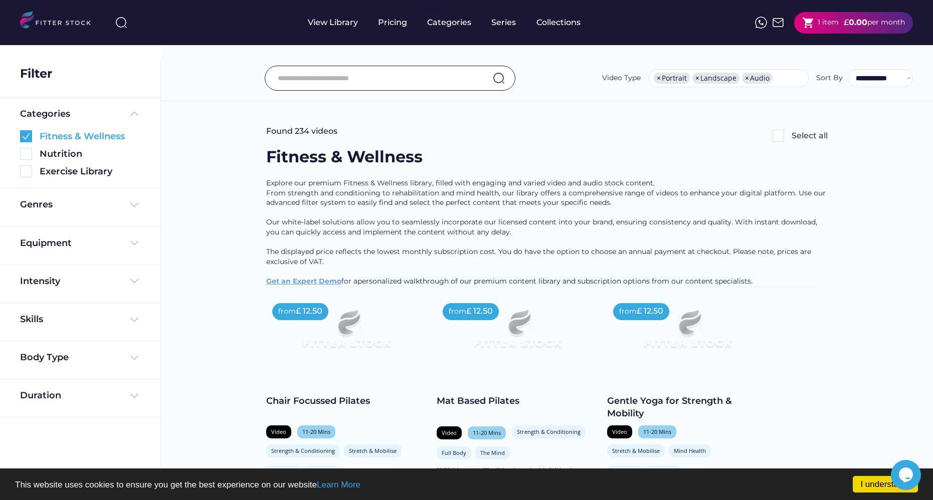
click at [21, 141] on img at bounding box center [26, 136] width 12 height 12
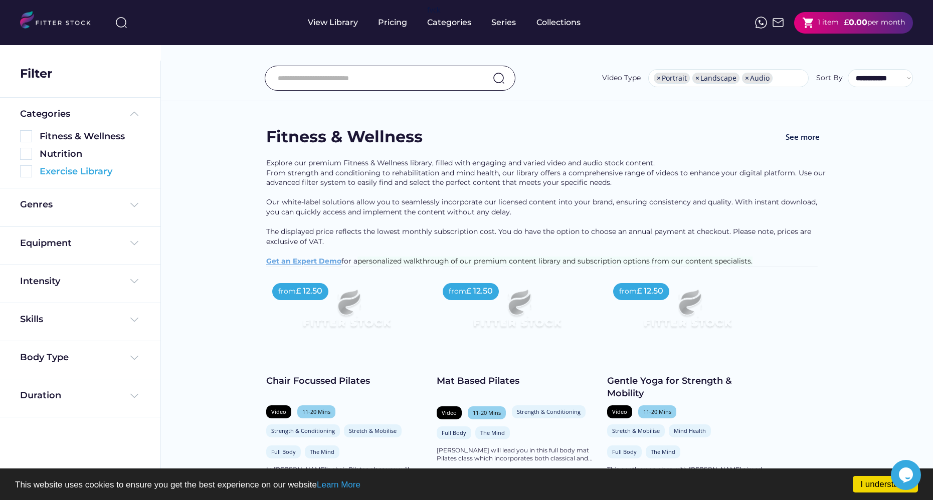
click at [23, 173] on img at bounding box center [26, 171] width 12 height 12
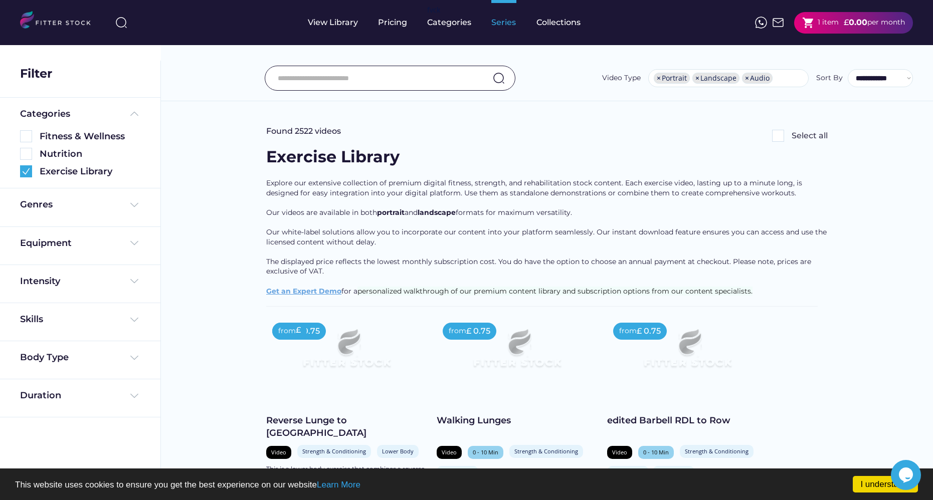
click at [499, 23] on div "Series" at bounding box center [503, 22] width 25 height 11
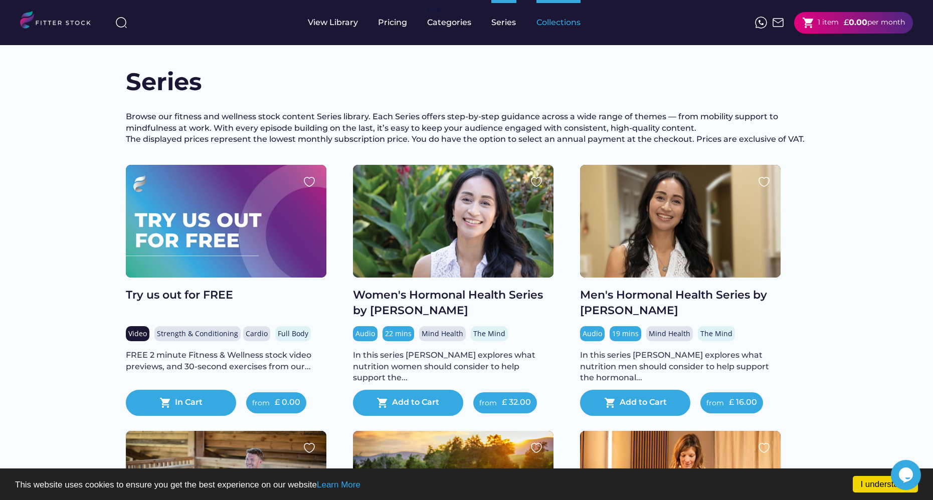
click at [566, 25] on div "Collections" at bounding box center [559, 22] width 44 height 11
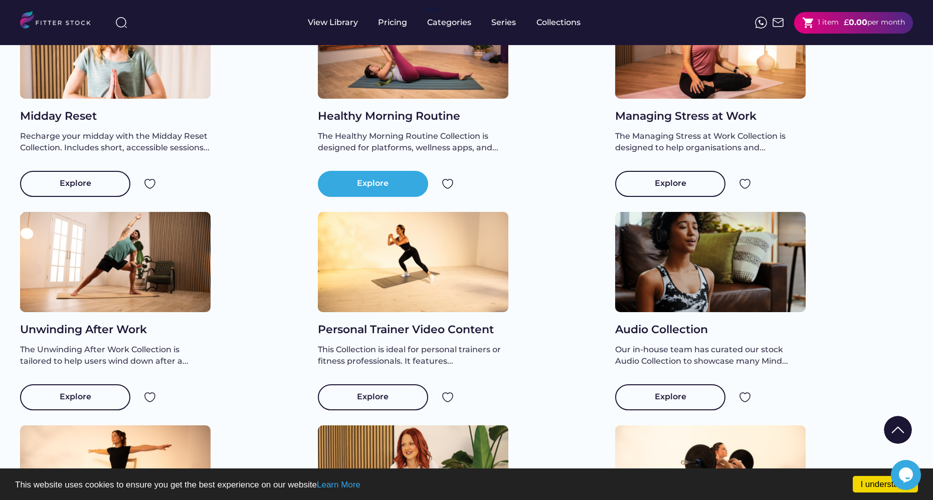
scroll to position [829, 0]
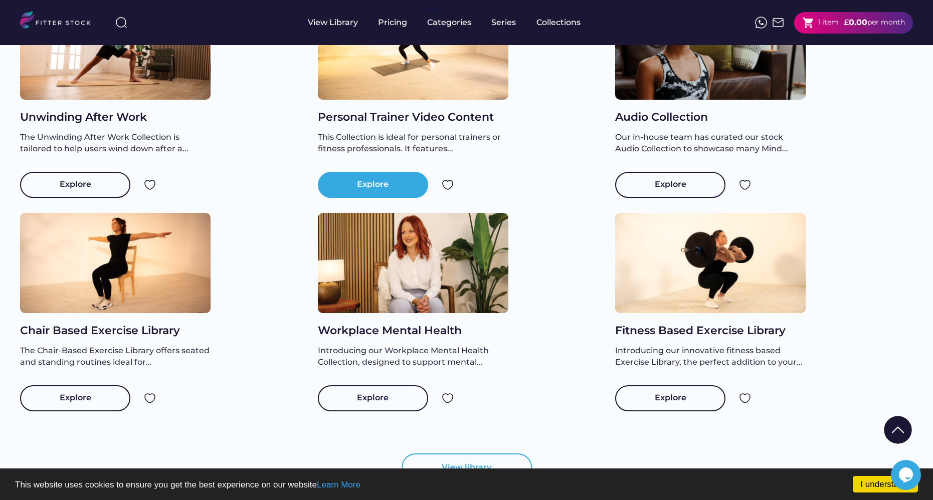
click at [373, 198] on div "Explore" at bounding box center [373, 185] width 110 height 26
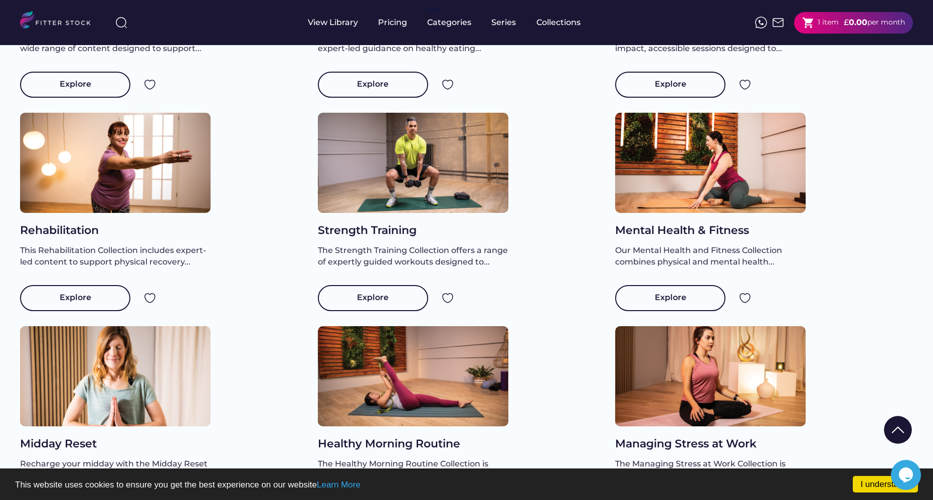
scroll to position [37, 0]
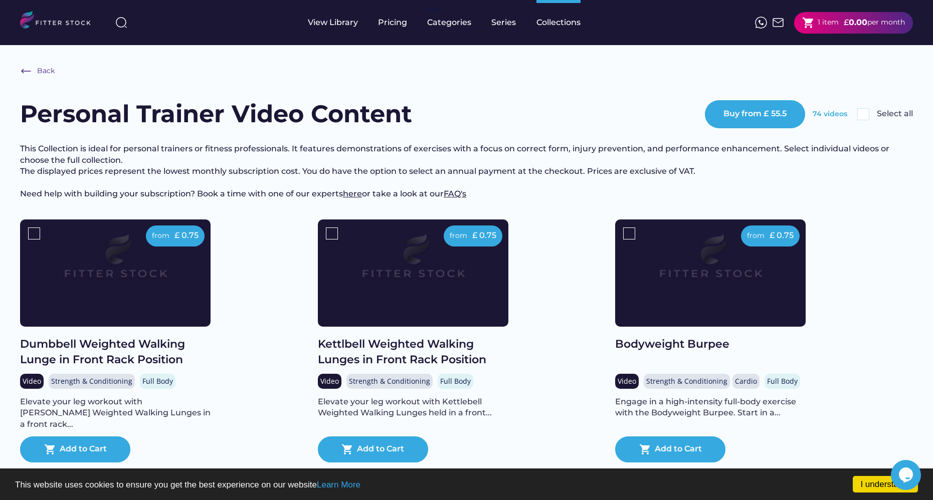
click at [864, 120] on div "Buy from £ 55.5 74 videos Select all" at bounding box center [809, 114] width 208 height 28
click at [768, 116] on button "Buy from £ 55.5" at bounding box center [755, 114] width 100 height 28
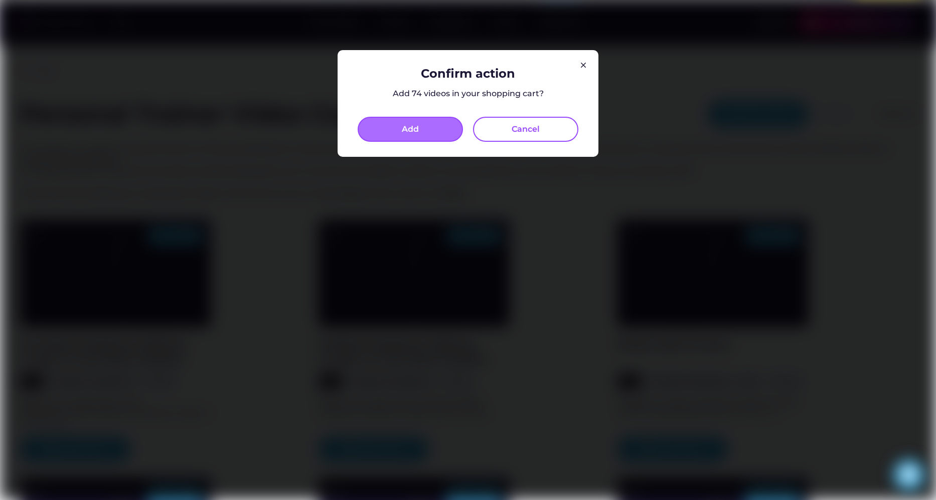
click at [433, 124] on button "Add" at bounding box center [410, 129] width 105 height 25
